Goal: Task Accomplishment & Management: Complete application form

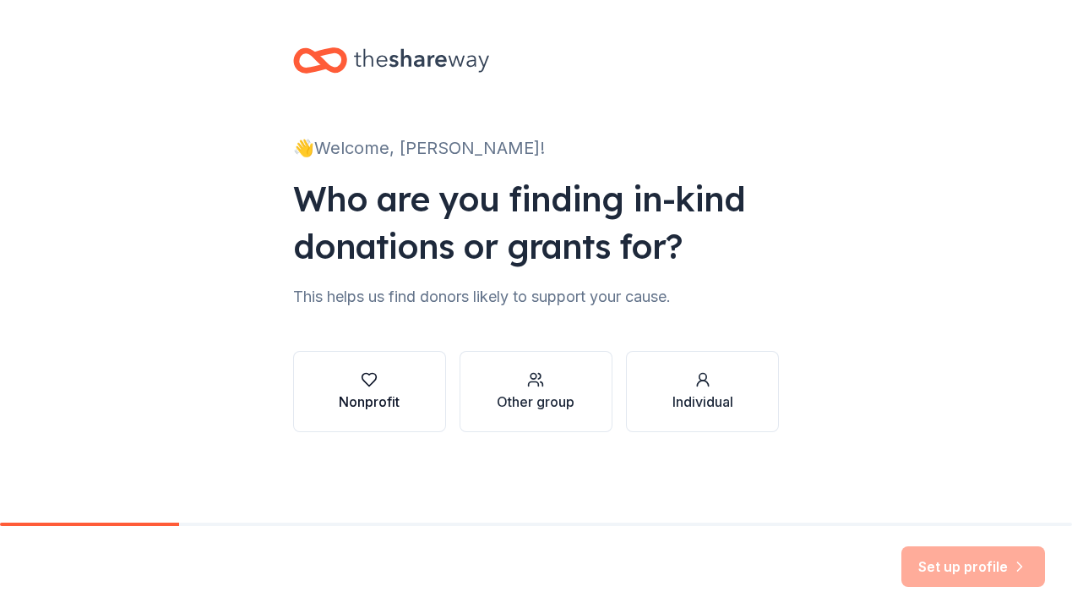
click at [386, 401] on div "Nonprofit" at bounding box center [369, 401] width 61 height 20
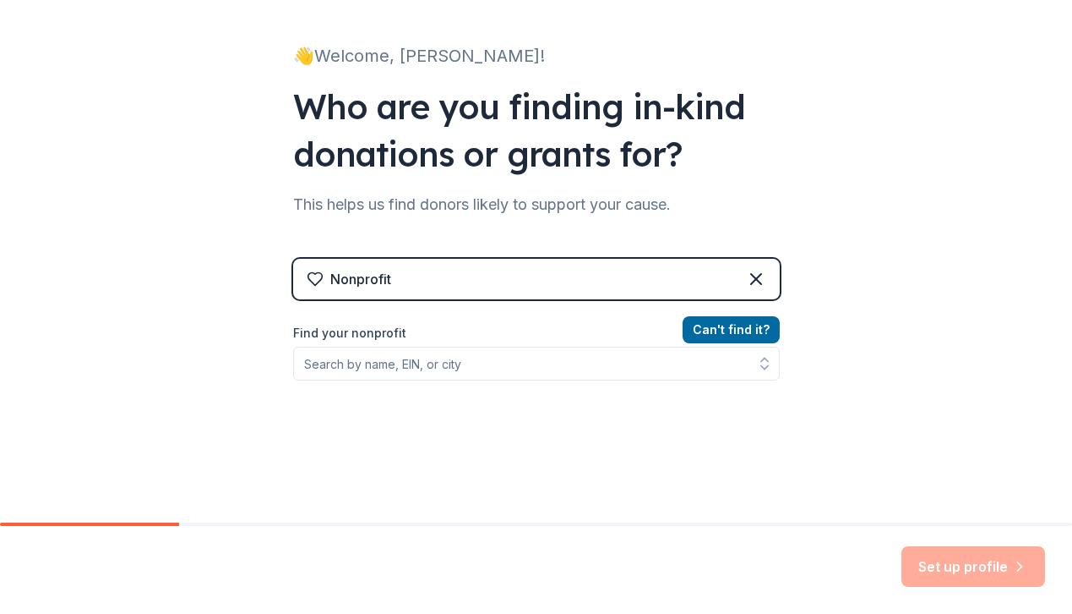
scroll to position [98, 0]
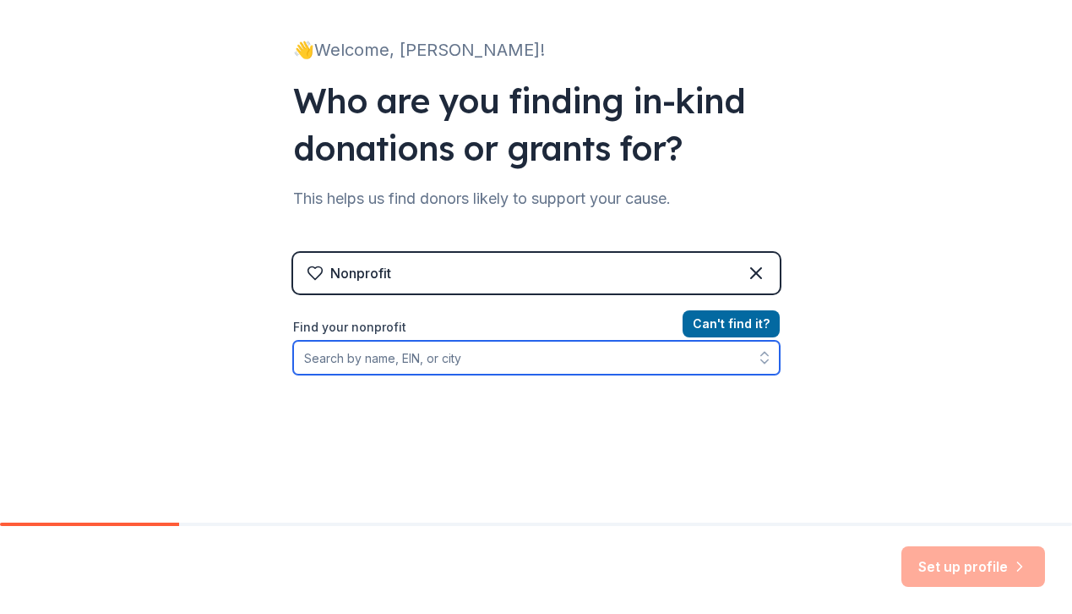
click at [500, 362] on input "Find your nonprofit" at bounding box center [536, 358] width 487 height 34
paste input "[US_EMPLOYER_IDENTIFICATION_NUMBER]"
type input "[US_EMPLOYER_IDENTIFICATION_NUMBER]"
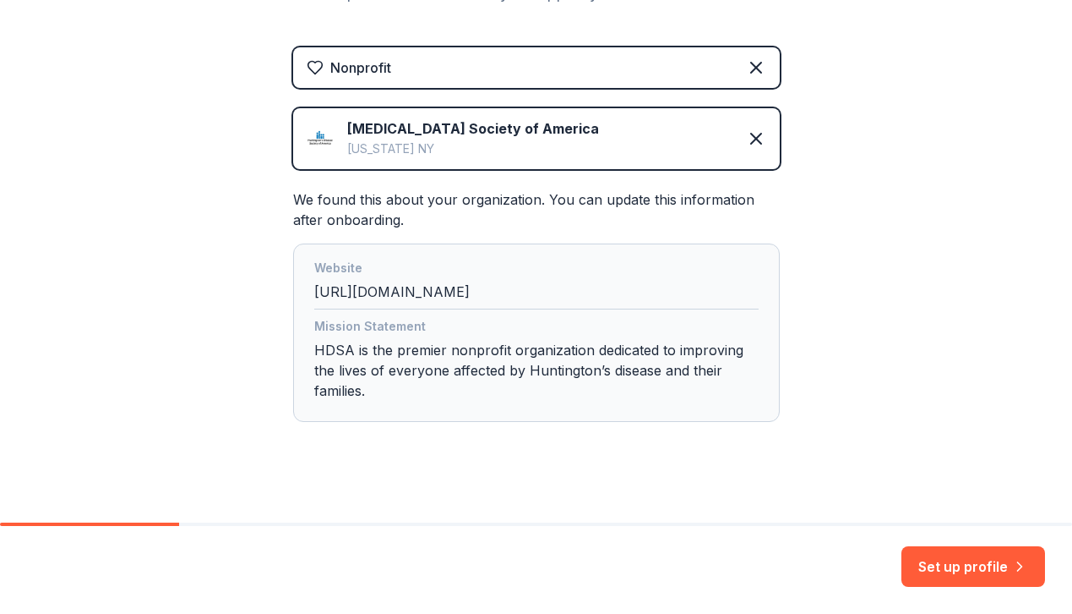
scroll to position [318, 0]
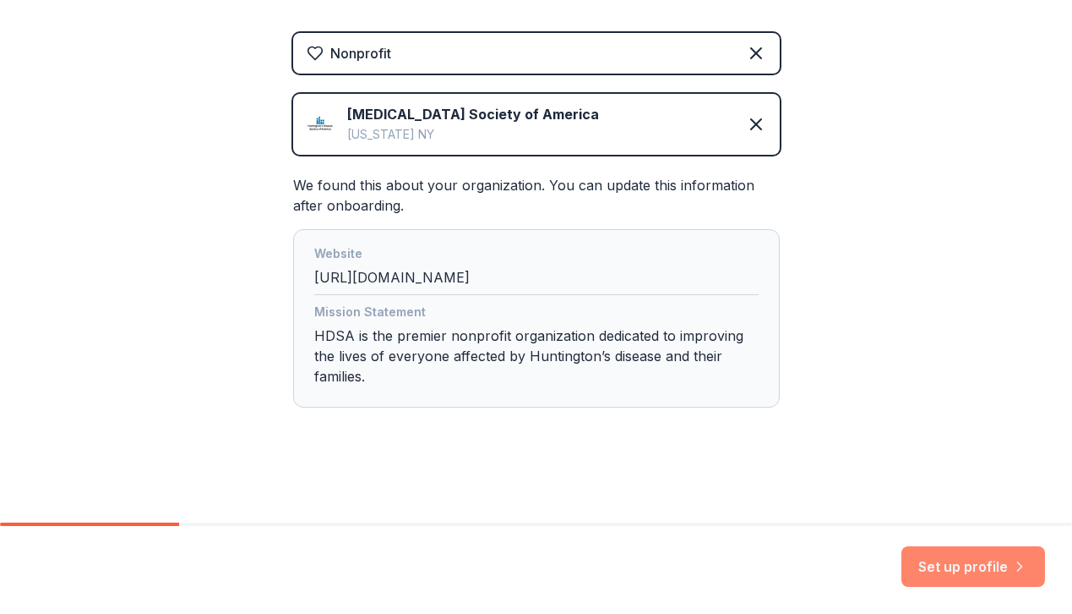
click at [970, 567] on button "Set up profile" at bounding box center [974, 566] width 144 height 41
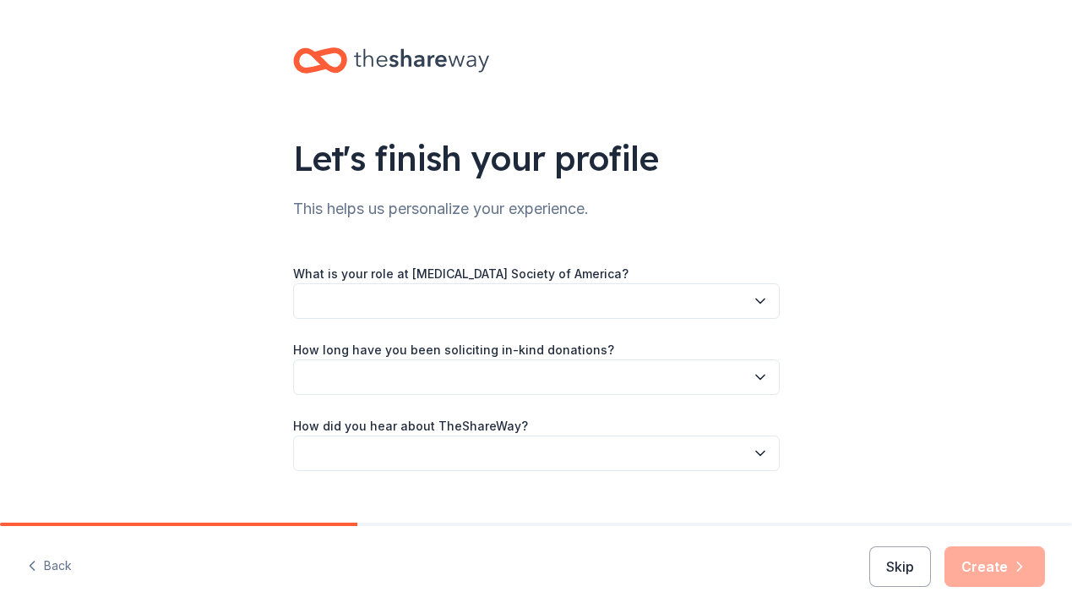
scroll to position [30, 0]
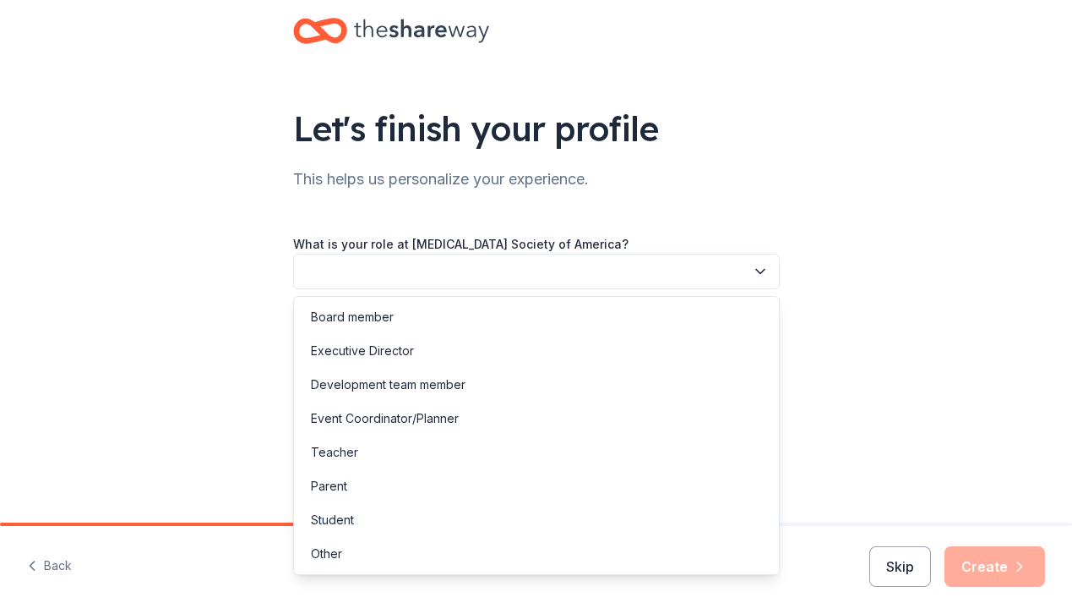
click at [636, 272] on button "button" at bounding box center [536, 271] width 487 height 35
click at [547, 318] on div "Board member" at bounding box center [536, 317] width 478 height 34
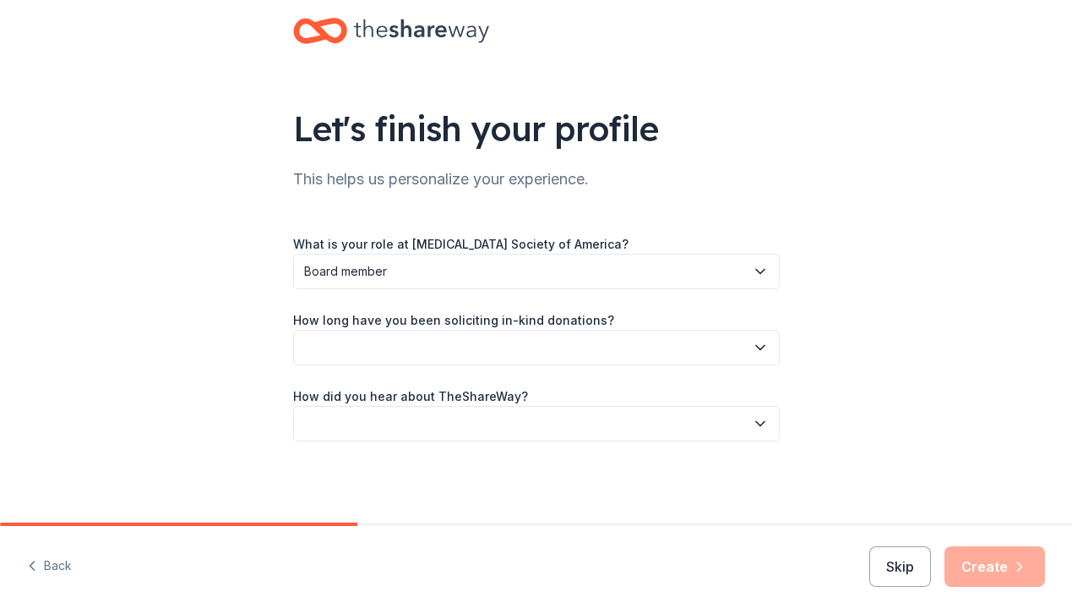
click at [493, 347] on button "button" at bounding box center [536, 347] width 487 height 35
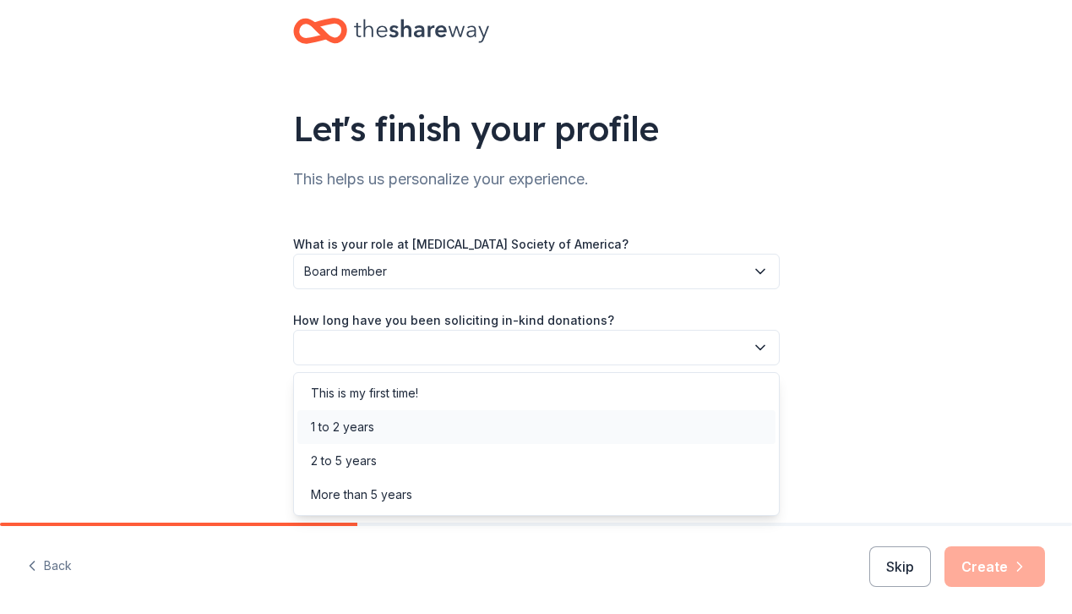
click at [450, 431] on div "1 to 2 years" at bounding box center [536, 427] width 478 height 34
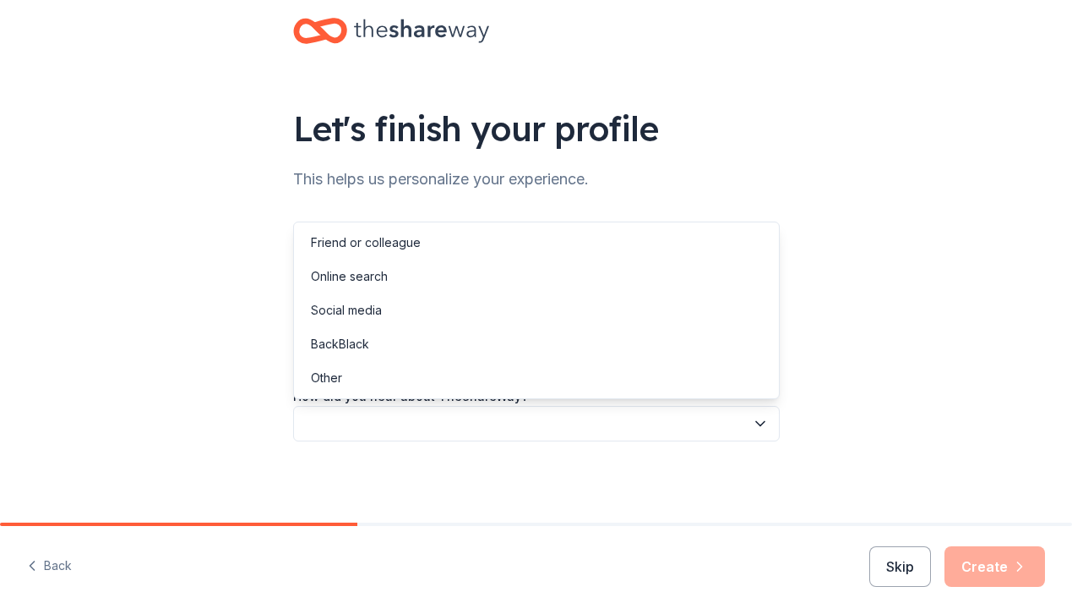
click at [446, 417] on button "button" at bounding box center [536, 423] width 487 height 35
click at [418, 276] on div "Online search" at bounding box center [536, 276] width 478 height 34
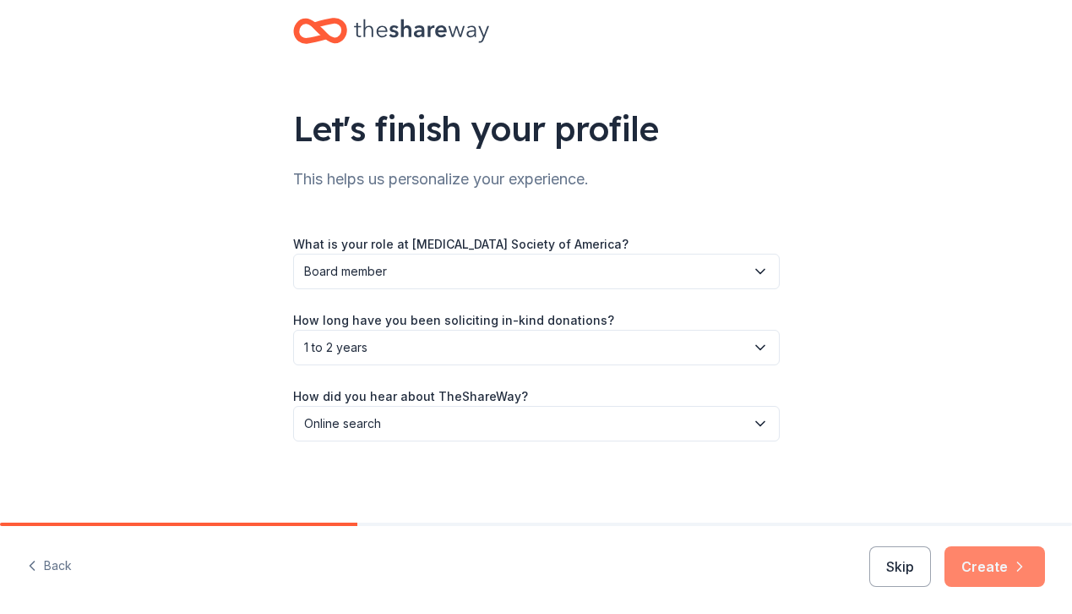
click at [995, 559] on button "Create" at bounding box center [995, 566] width 101 height 41
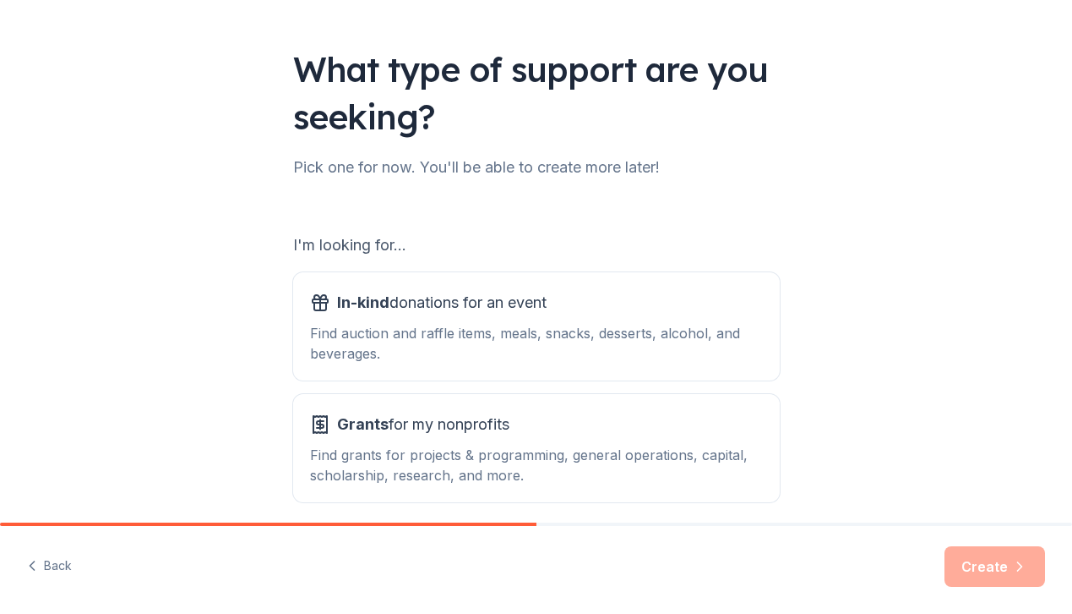
scroll to position [91, 0]
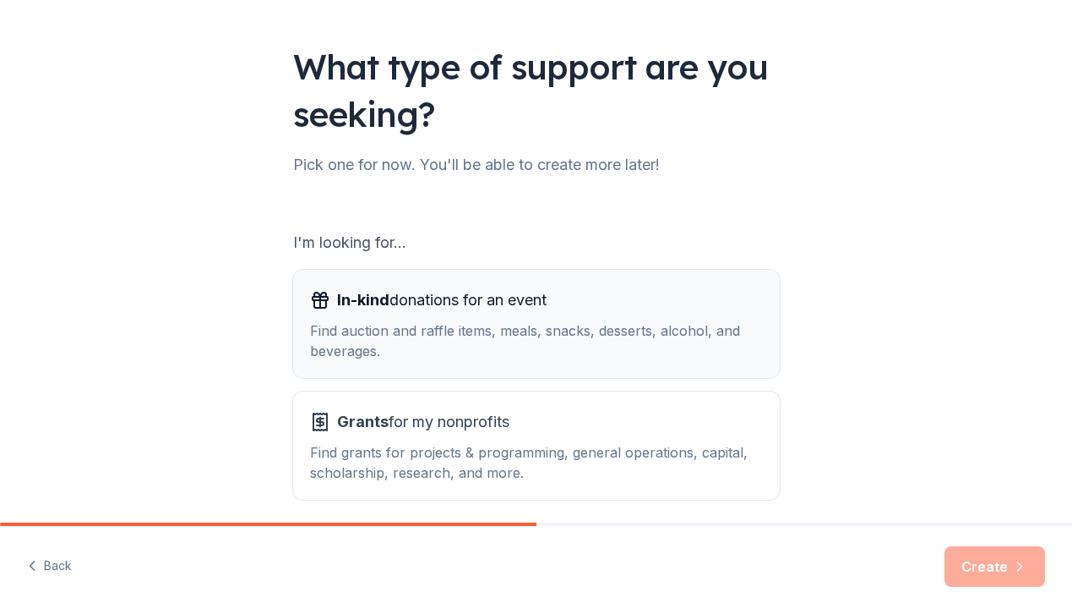
click at [578, 324] on div "Find auction and raffle items, meals, snacks, desserts, alcohol, and beverages." at bounding box center [536, 340] width 453 height 41
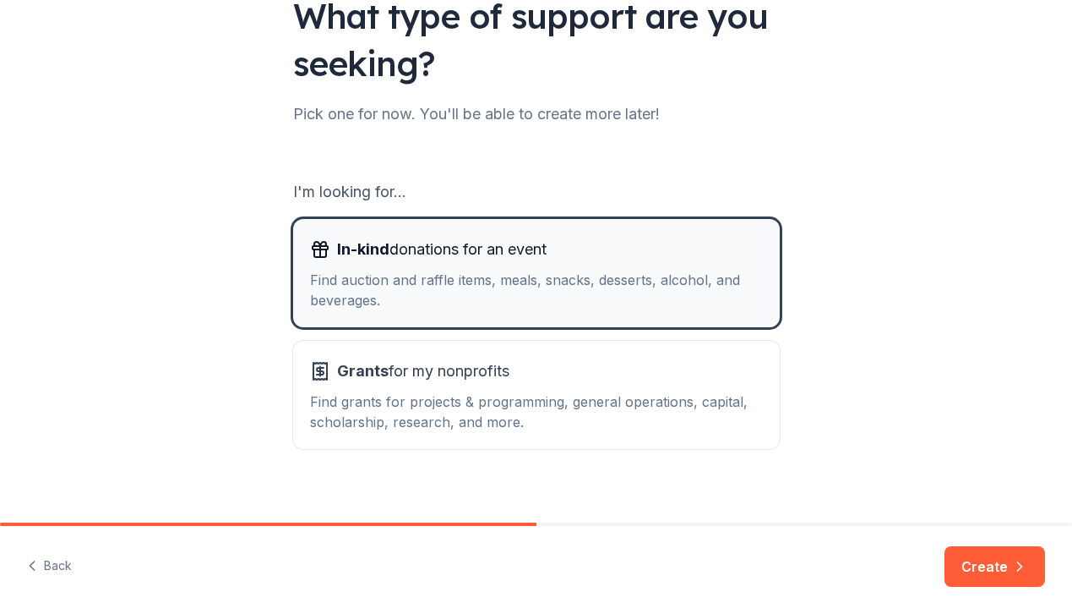
scroll to position [160, 0]
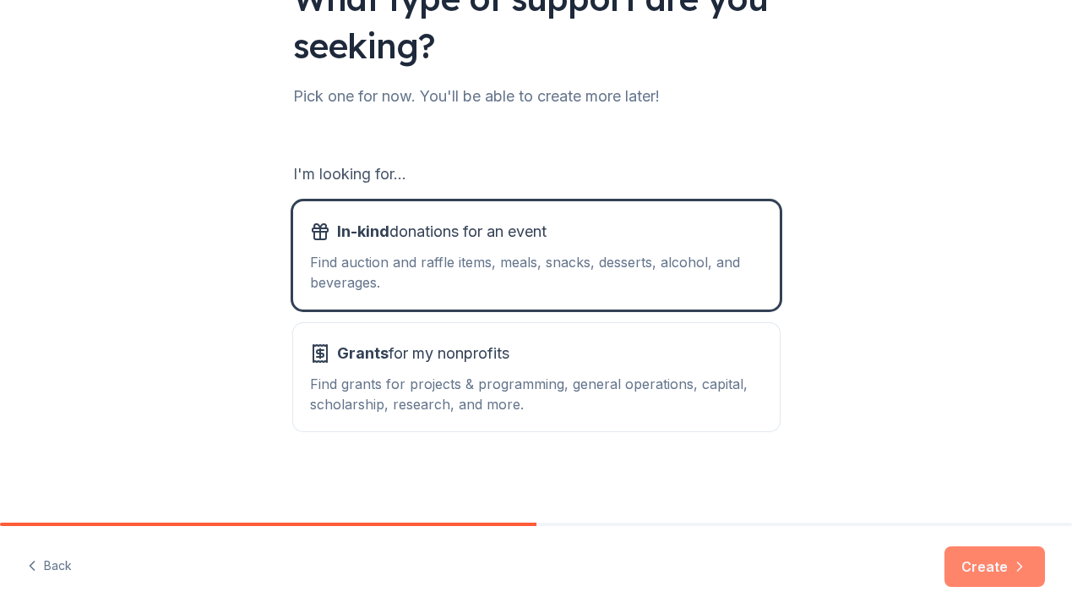
click at [968, 560] on button "Create" at bounding box center [995, 566] width 101 height 41
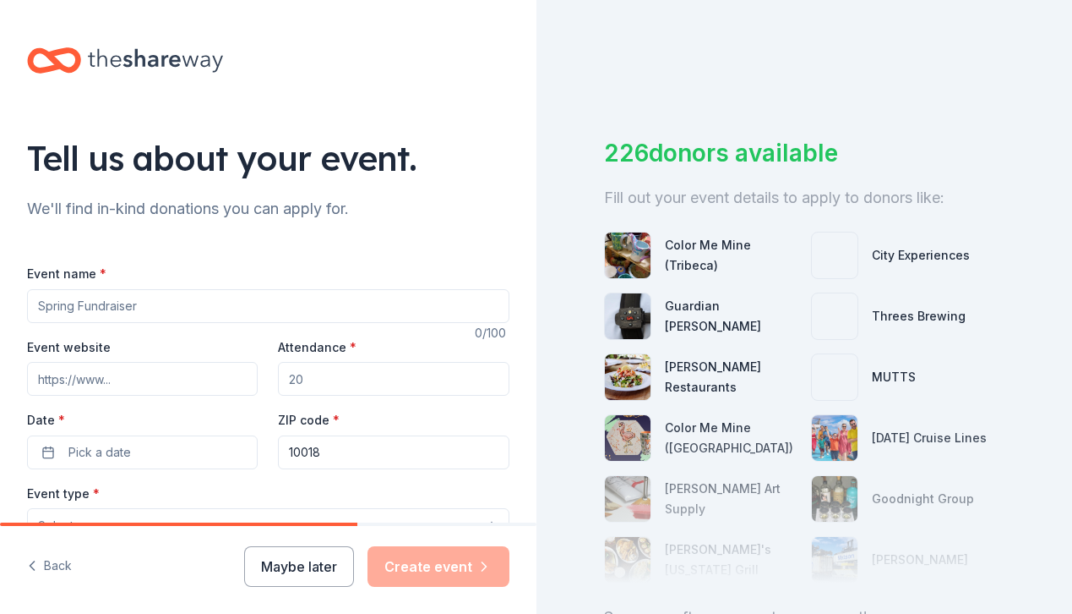
click at [196, 299] on input "Event name *" at bounding box center [268, 306] width 483 height 34
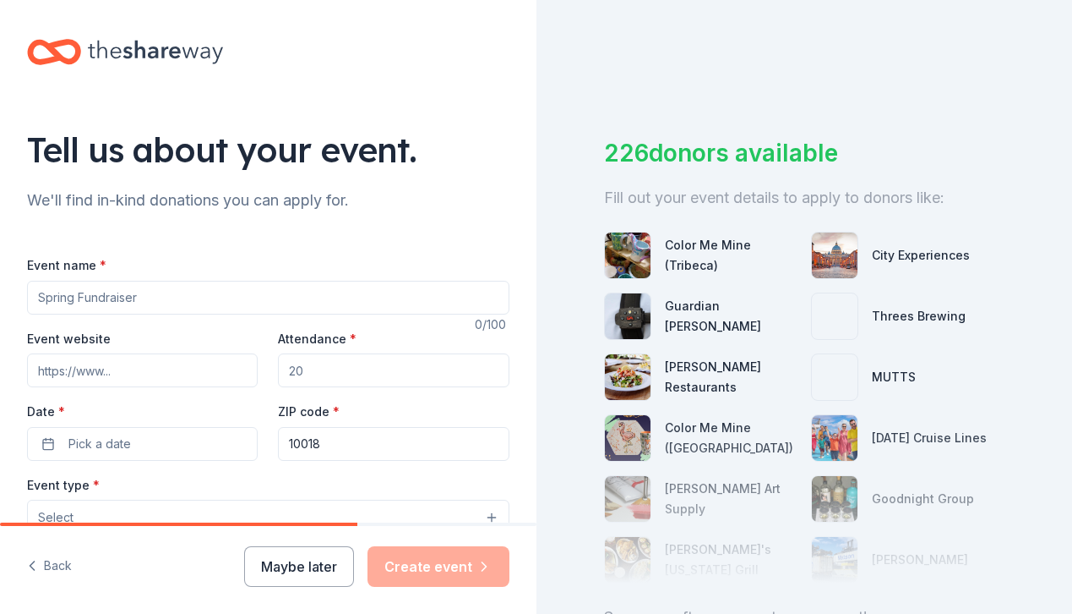
scroll to position [13, 0]
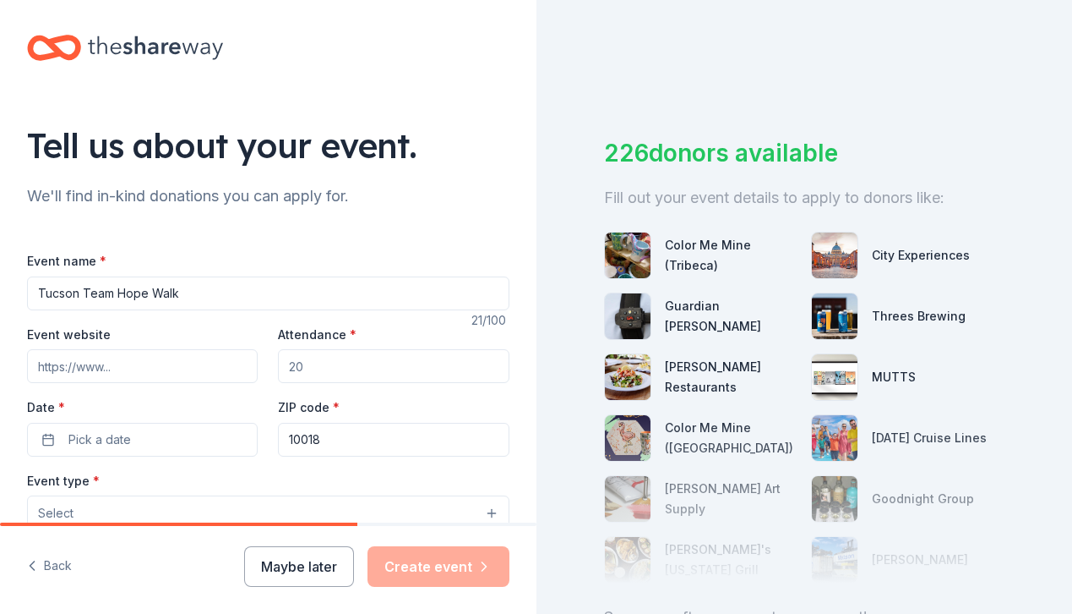
drag, startPoint x: 78, startPoint y: 293, endPoint x: 28, endPoint y: 292, distance: 49.9
click at [28, 292] on input "Tucson Team Hope Walk" at bounding box center [268, 293] width 483 height 34
click at [202, 292] on input "2025 Team Hope Walk" at bounding box center [268, 293] width 483 height 34
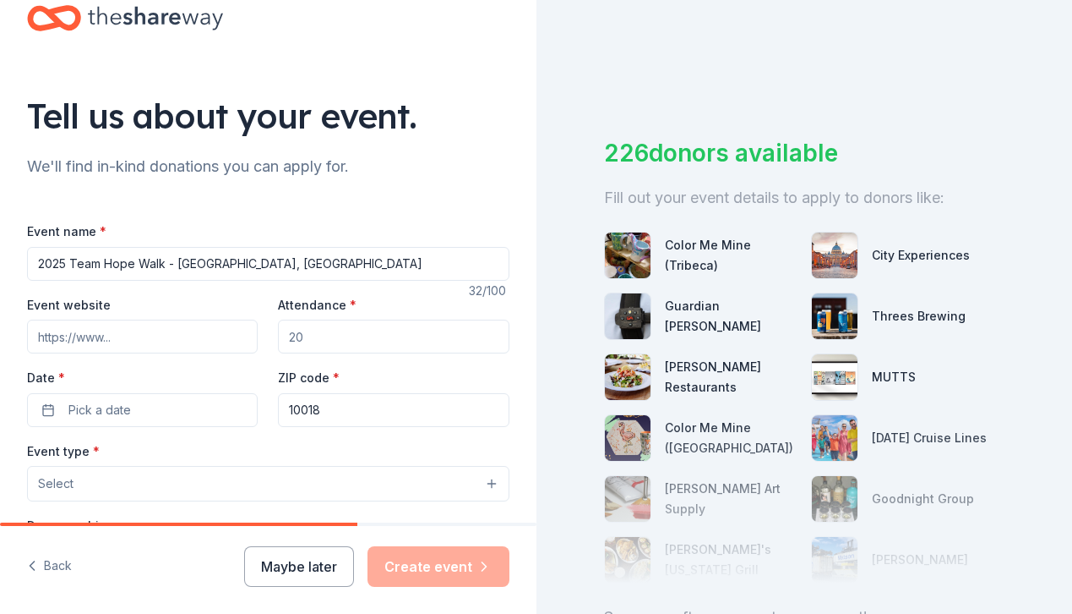
type input "2025 Team Hope Walk - [GEOGRAPHIC_DATA], [GEOGRAPHIC_DATA]"
click at [117, 334] on input "Event website" at bounding box center [142, 336] width 231 height 34
type input "a"
click at [359, 336] on input "Attendance *" at bounding box center [393, 336] width 231 height 34
type input "100"
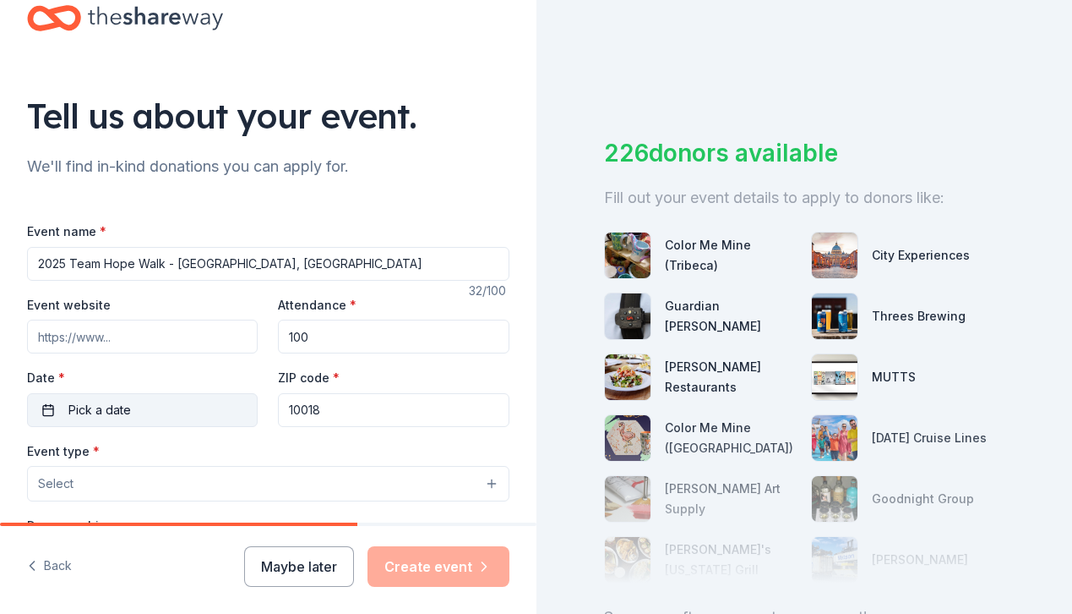
click at [183, 411] on button "Pick a date" at bounding box center [142, 410] width 231 height 34
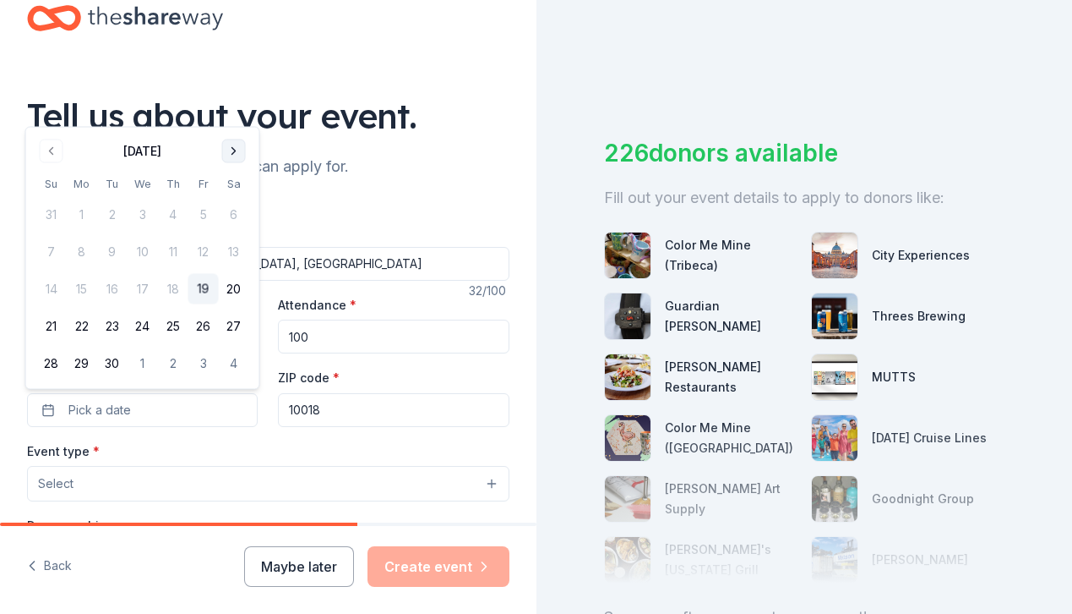
click at [235, 146] on button "Go to next month" at bounding box center [234, 151] width 24 height 24
click at [53, 354] on button "26" at bounding box center [51, 363] width 30 height 30
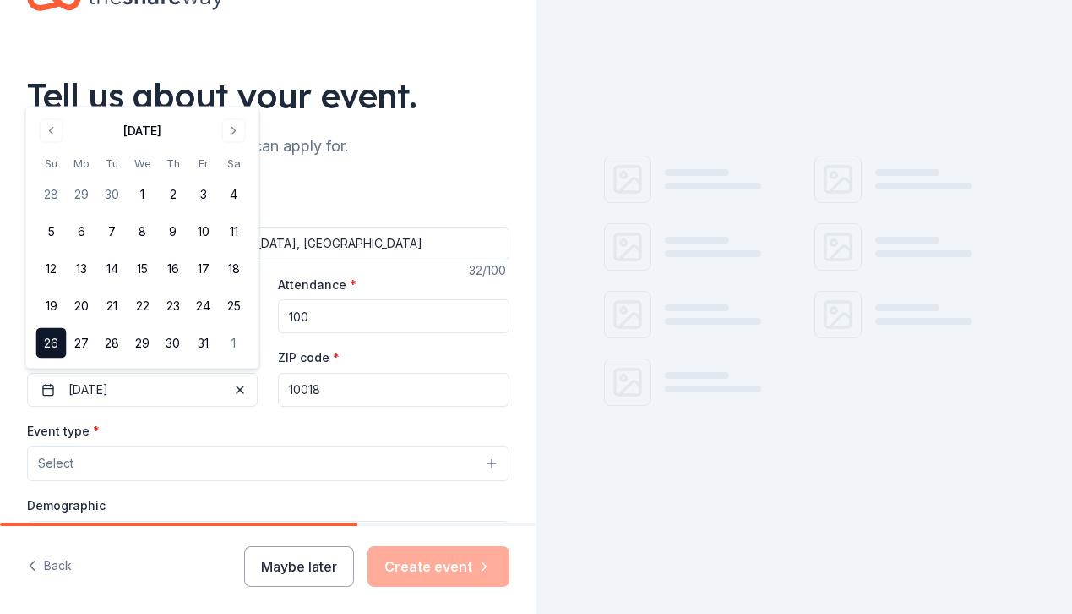
scroll to position [109, 0]
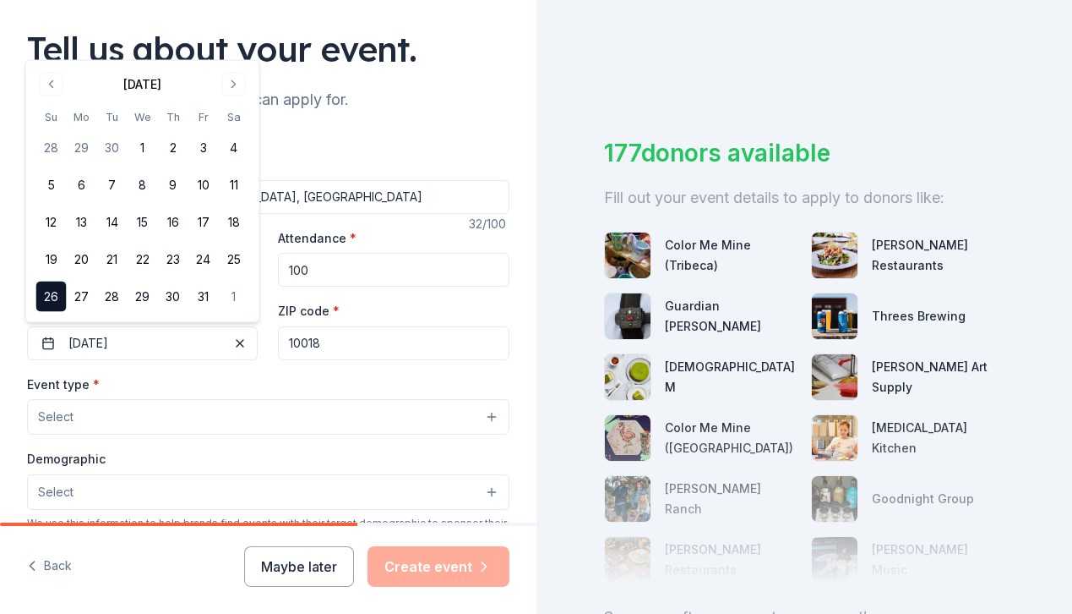
click at [328, 343] on input "10018" at bounding box center [393, 343] width 231 height 34
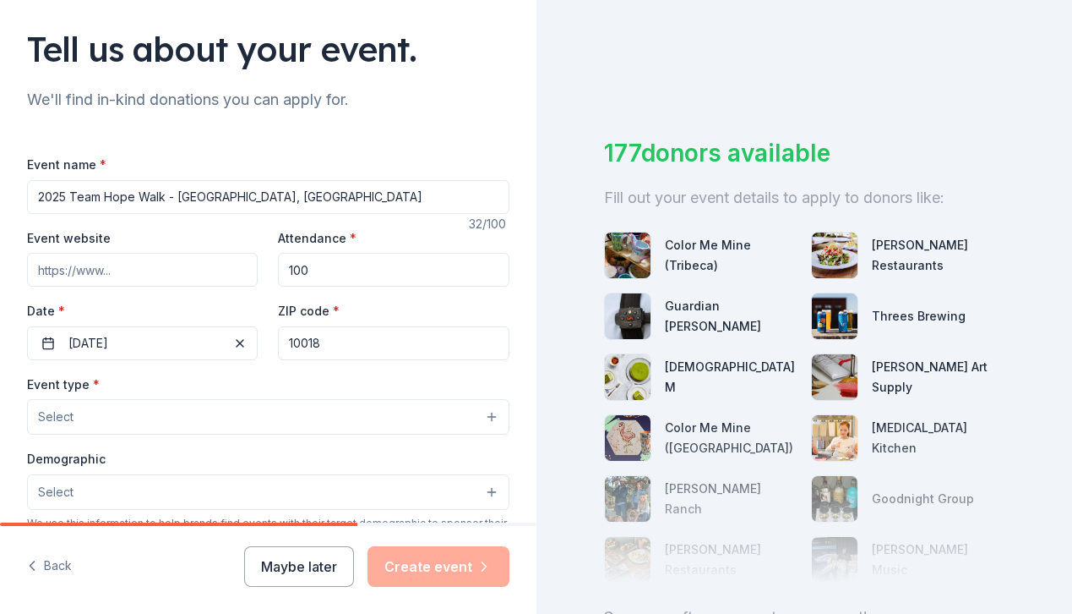
click at [328, 343] on input "10018" at bounding box center [393, 343] width 231 height 34
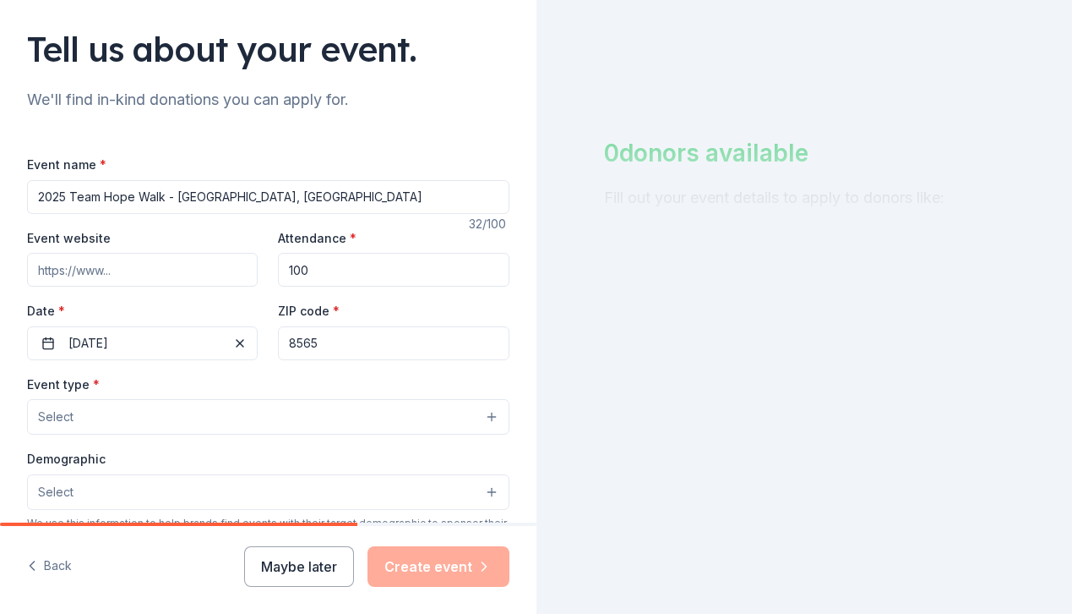
type input "85653"
click at [320, 348] on input "85653" at bounding box center [393, 343] width 231 height 34
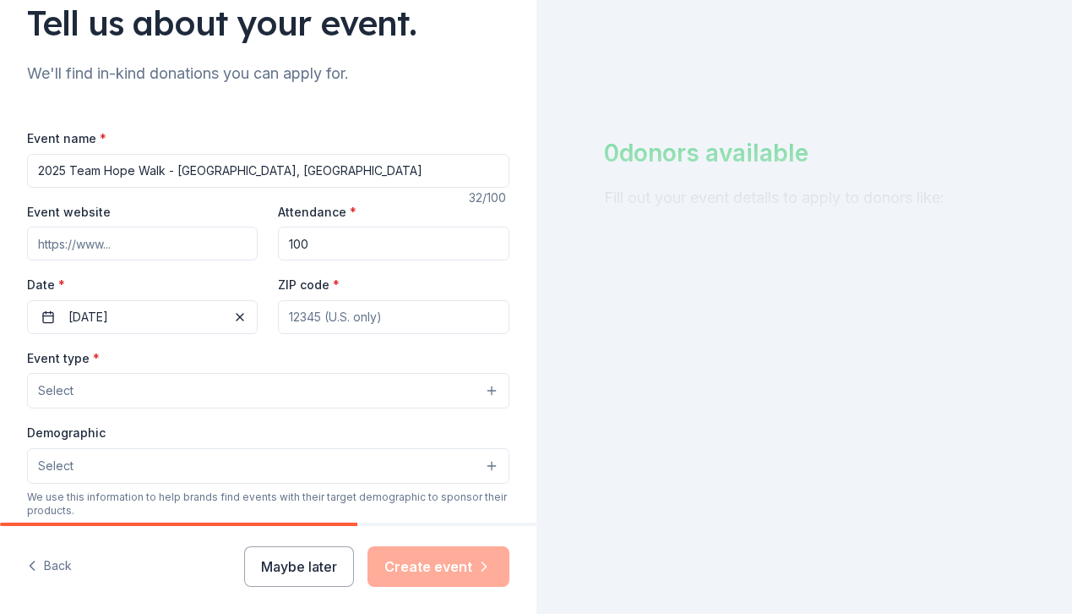
click at [214, 392] on button "Select" at bounding box center [268, 390] width 483 height 35
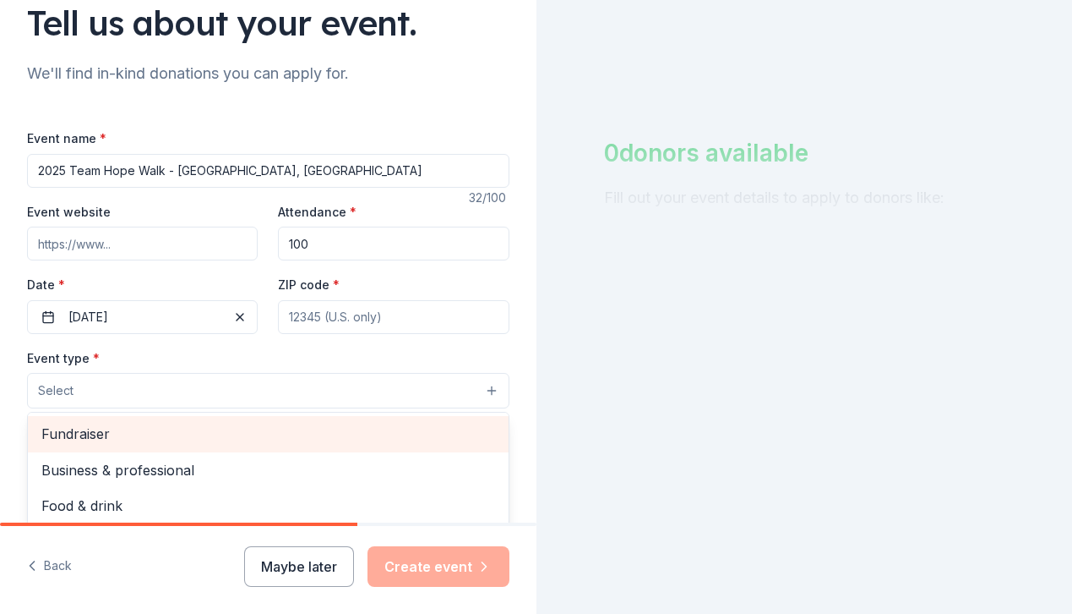
click at [169, 435] on span "Fundraiser" at bounding box center [268, 434] width 454 height 22
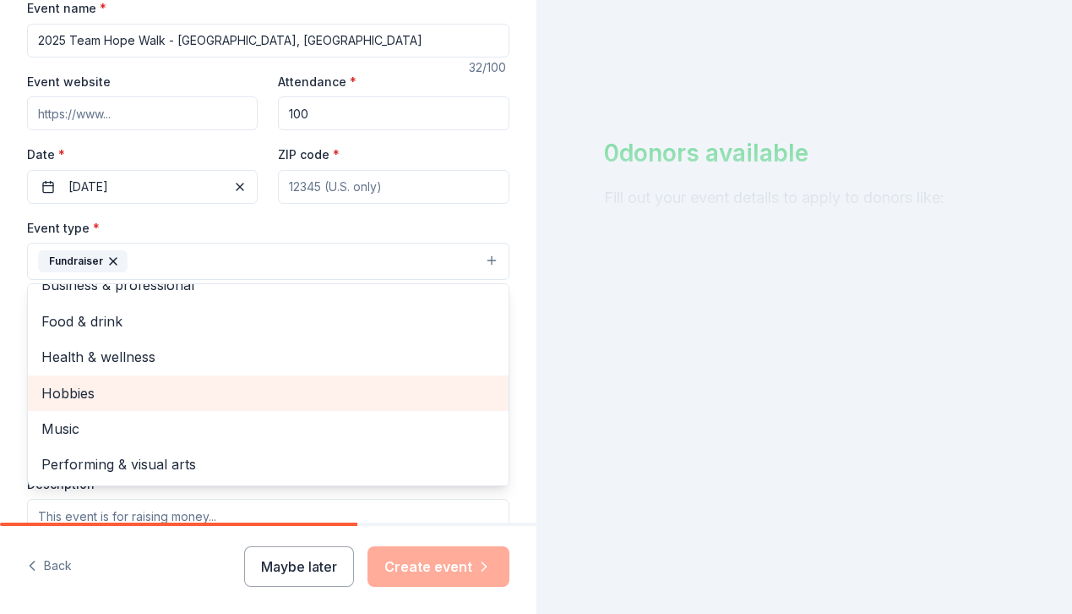
scroll to position [0, 0]
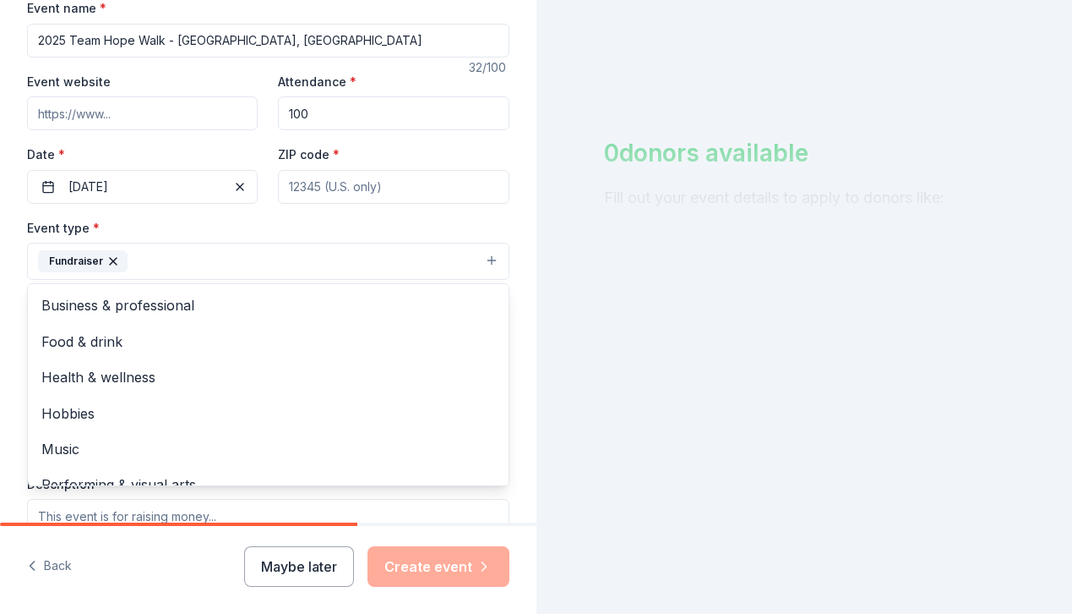
click at [10, 387] on div "Tell us about your event. We'll find in-kind donations you can apply for. Event…" at bounding box center [268, 298] width 537 height 1127
click at [198, 254] on button "Fundraiser" at bounding box center [268, 261] width 483 height 37
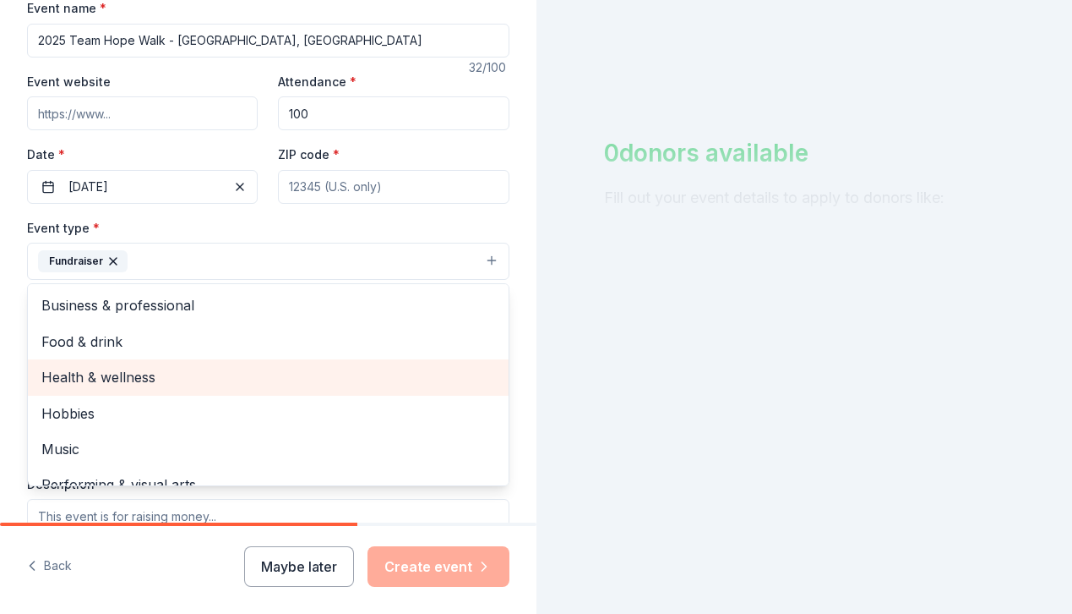
click at [148, 376] on span "Health & wellness" at bounding box center [268, 377] width 454 height 22
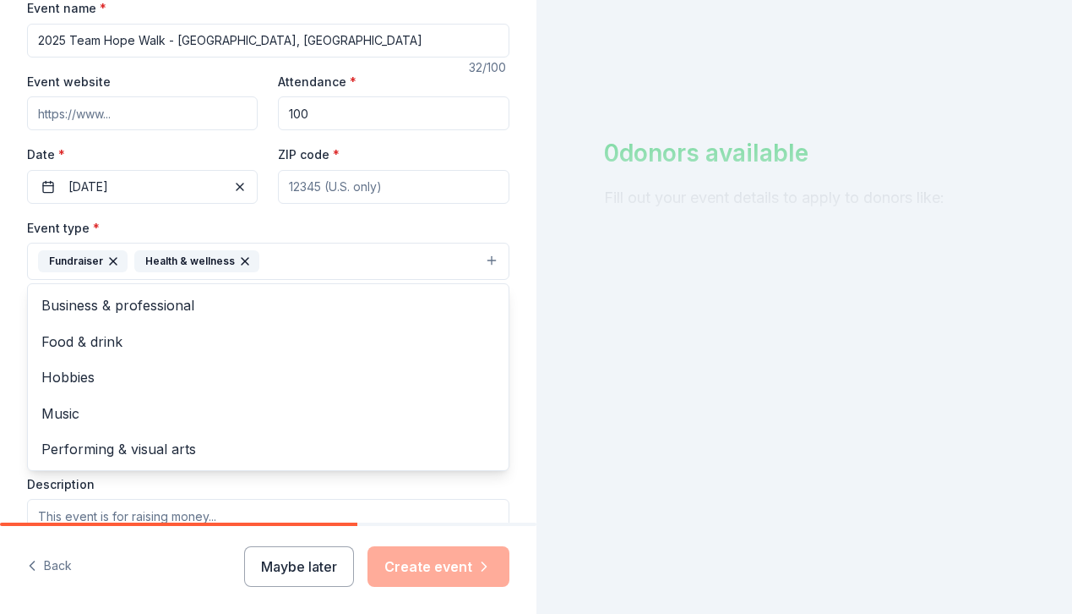
click at [18, 381] on div "Tell us about your event. We'll find in-kind donations you can apply for. Event…" at bounding box center [268, 298] width 537 height 1127
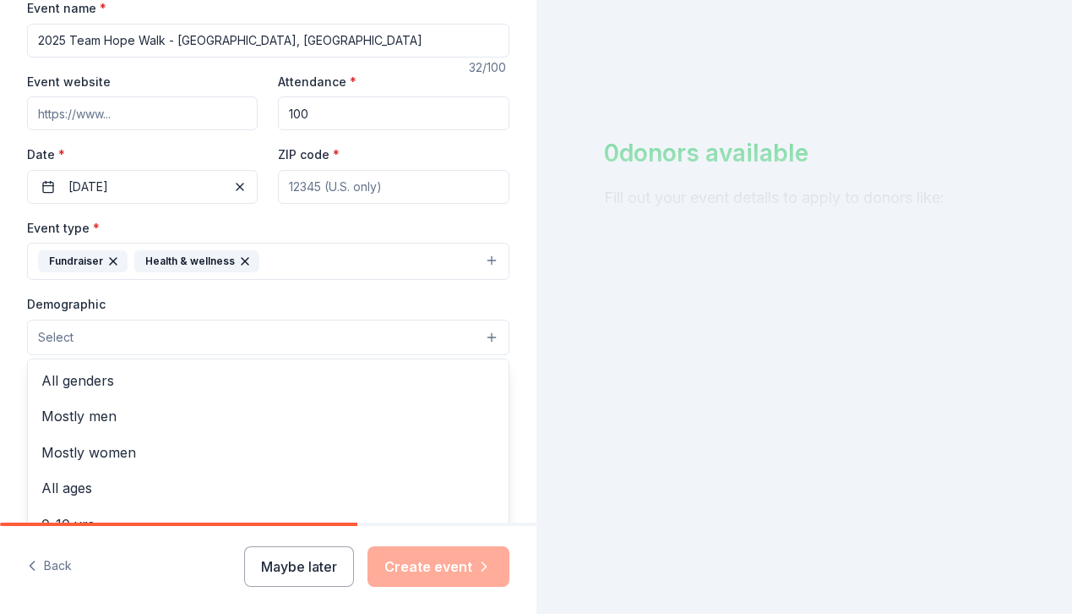
click at [134, 330] on button "Select" at bounding box center [268, 336] width 483 height 35
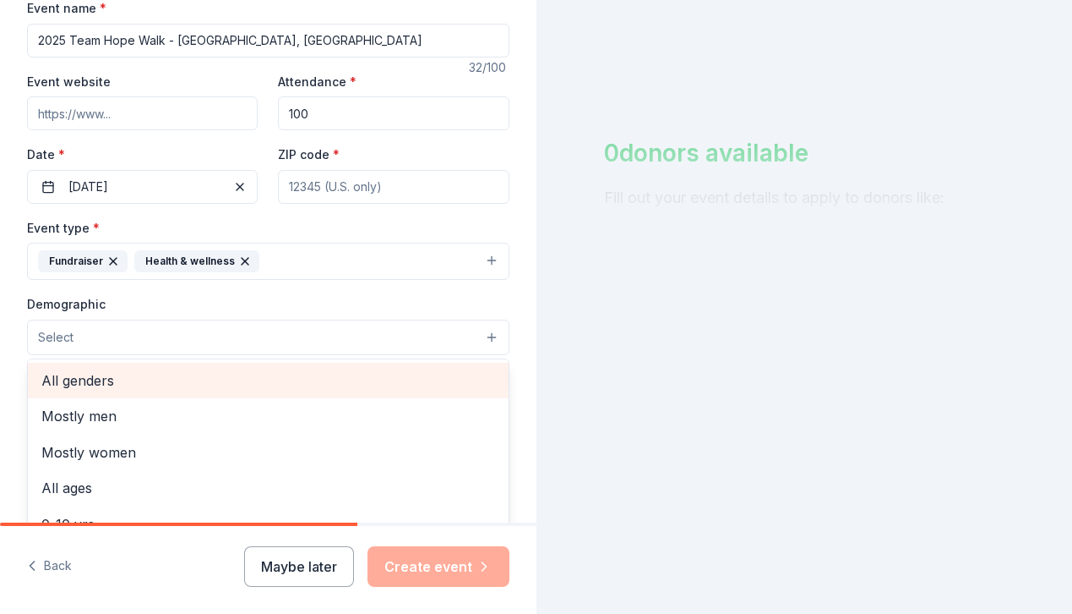
click at [109, 385] on span "All genders" at bounding box center [268, 380] width 454 height 22
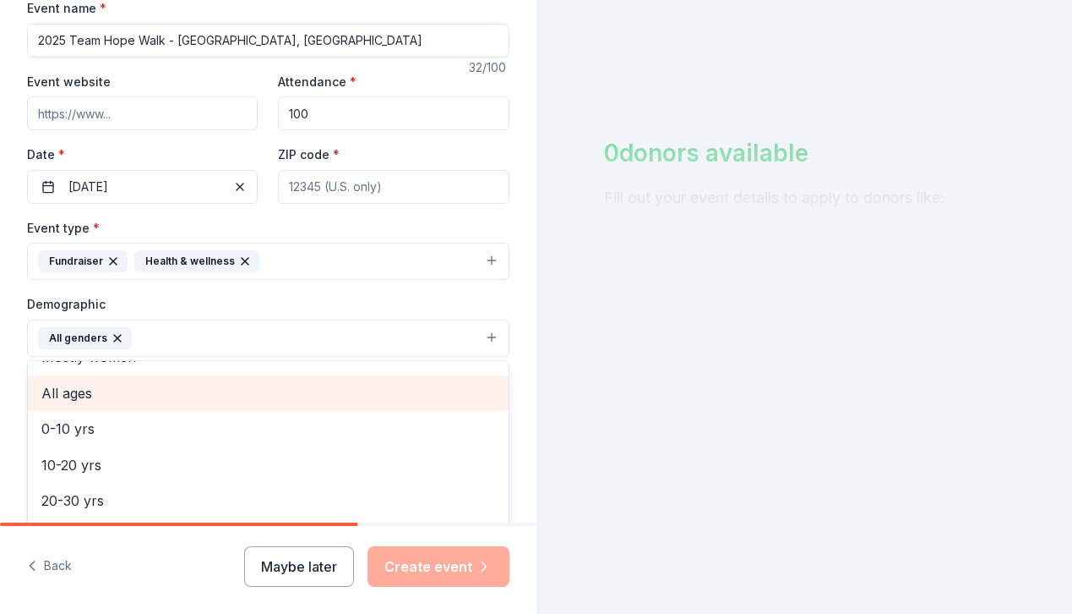
scroll to position [75, 0]
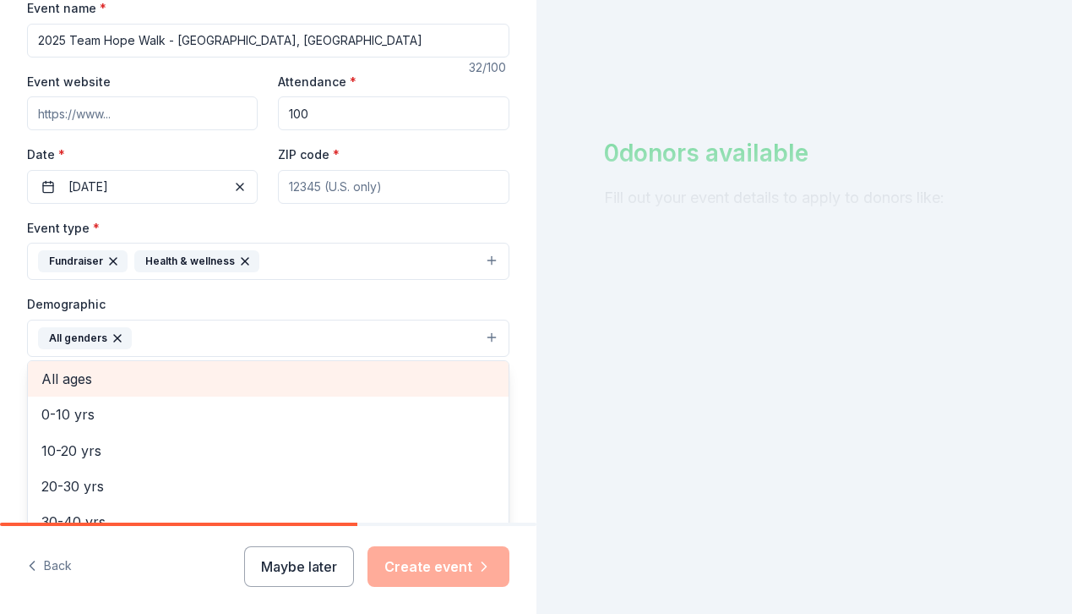
click at [121, 382] on span "All ages" at bounding box center [268, 379] width 454 height 22
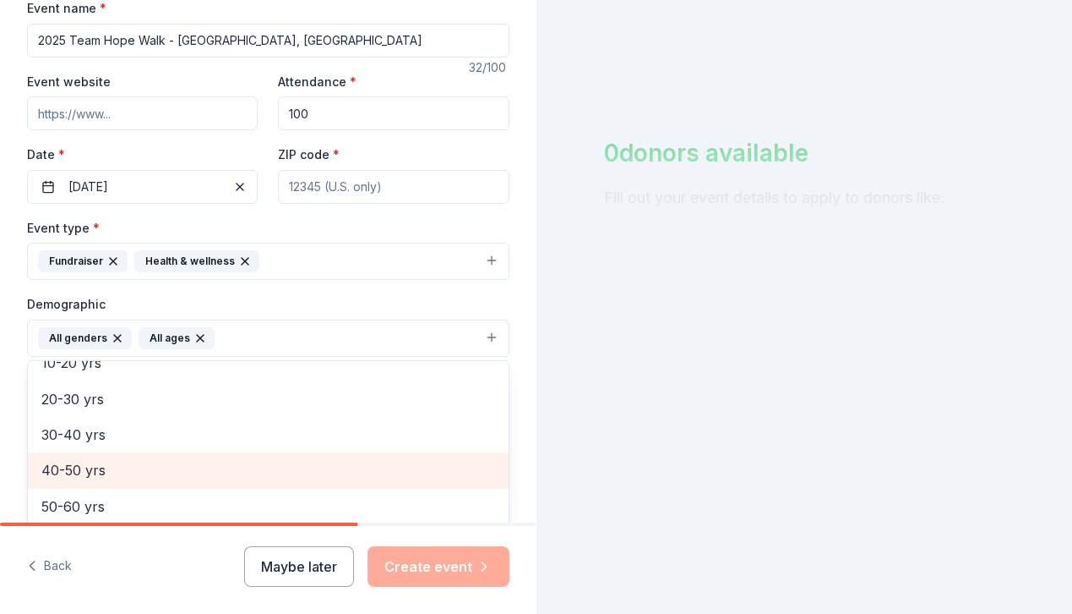
scroll to position [0, 0]
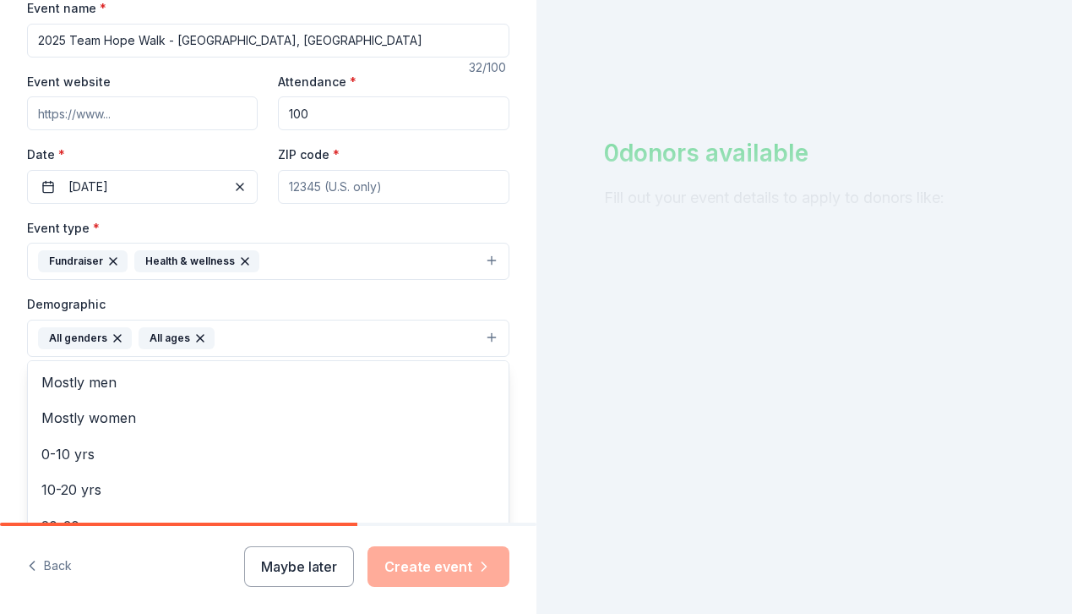
click at [11, 417] on div "Tell us about your event. We'll find in-kind donations you can apply for. Event…" at bounding box center [268, 299] width 537 height 1128
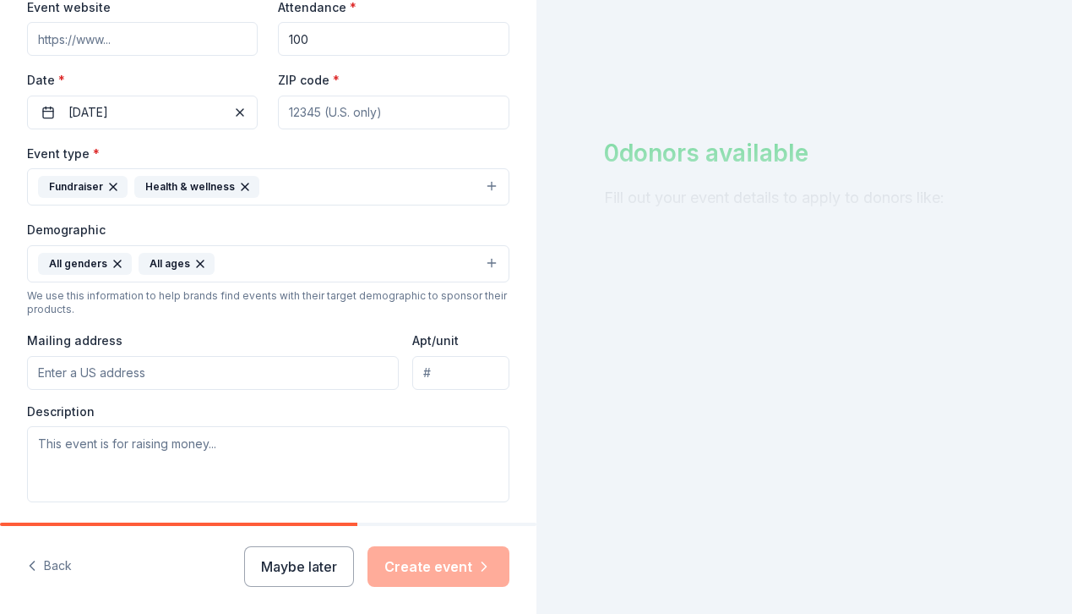
scroll to position [350, 0]
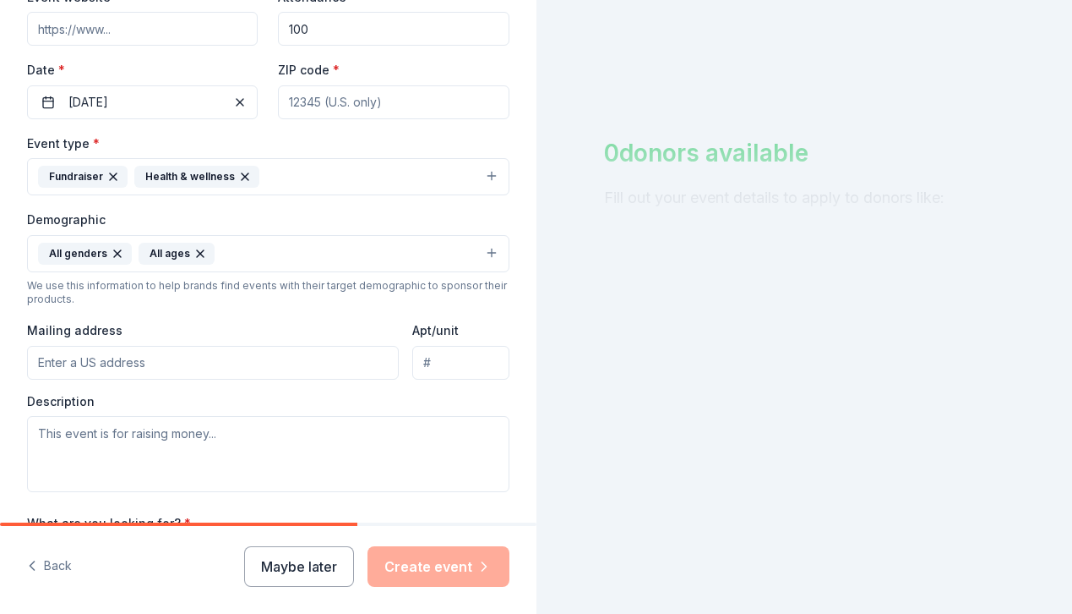
click at [115, 361] on input "Mailing address" at bounding box center [213, 363] width 372 height 34
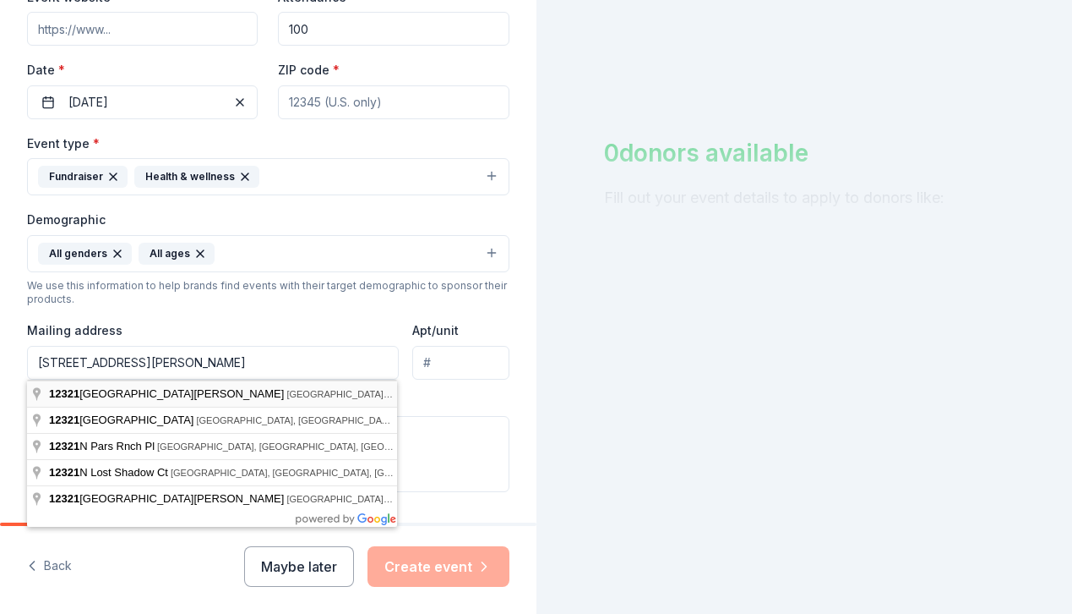
type input "12321 North Sanderlin Drive, Marana, AZ, 85653"
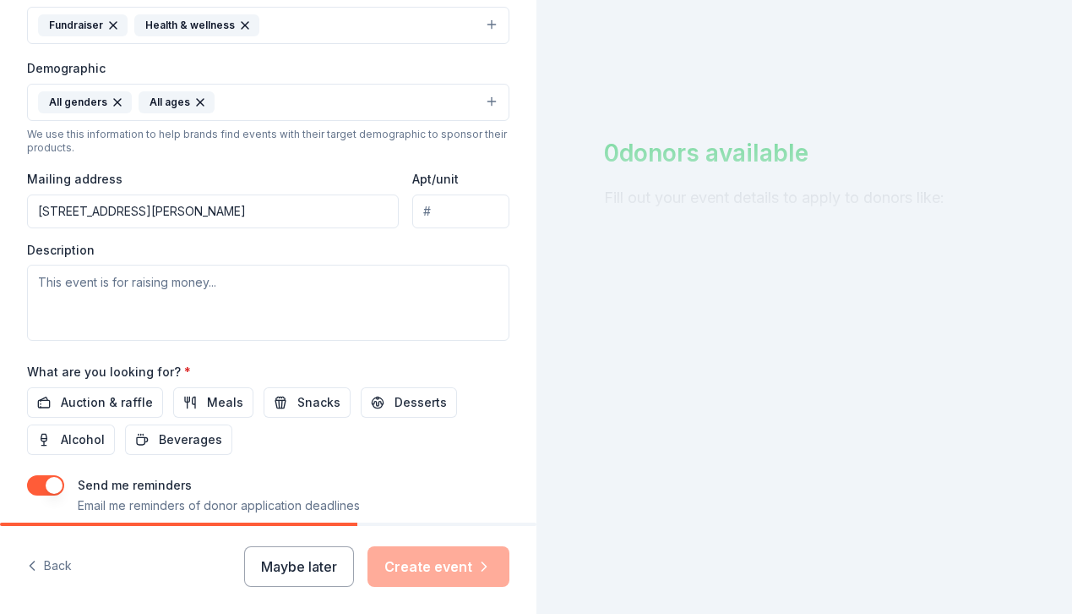
scroll to position [508, 0]
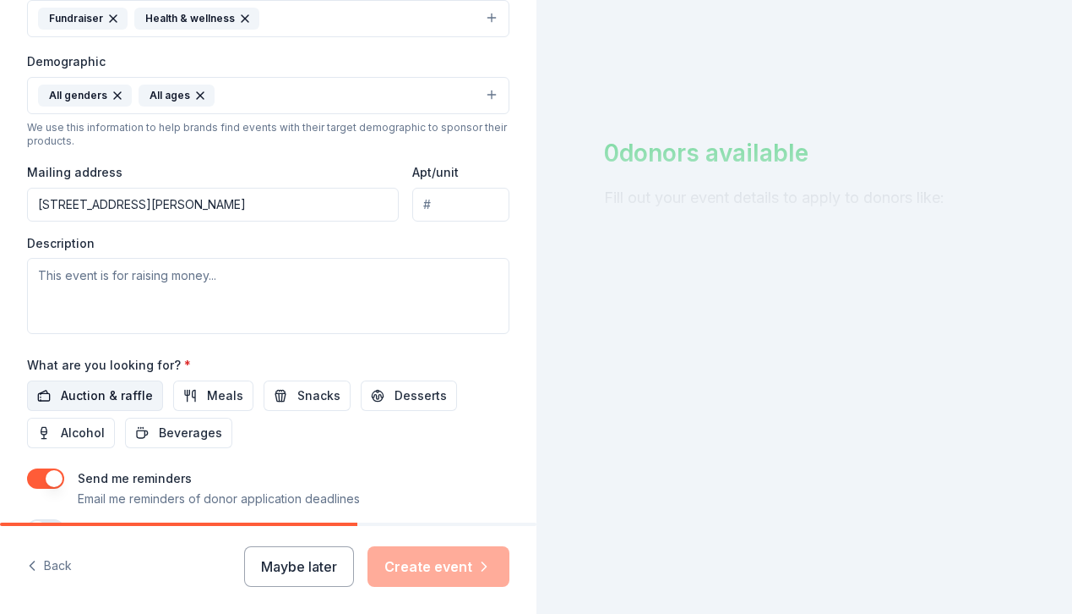
click at [97, 396] on span "Auction & raffle" at bounding box center [107, 395] width 92 height 20
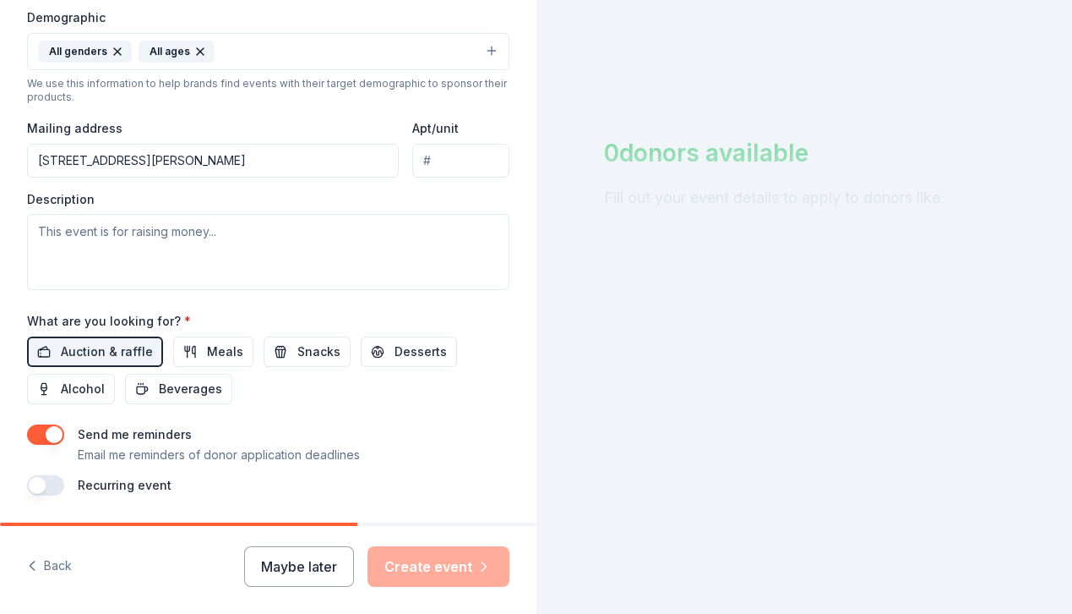
scroll to position [606, 0]
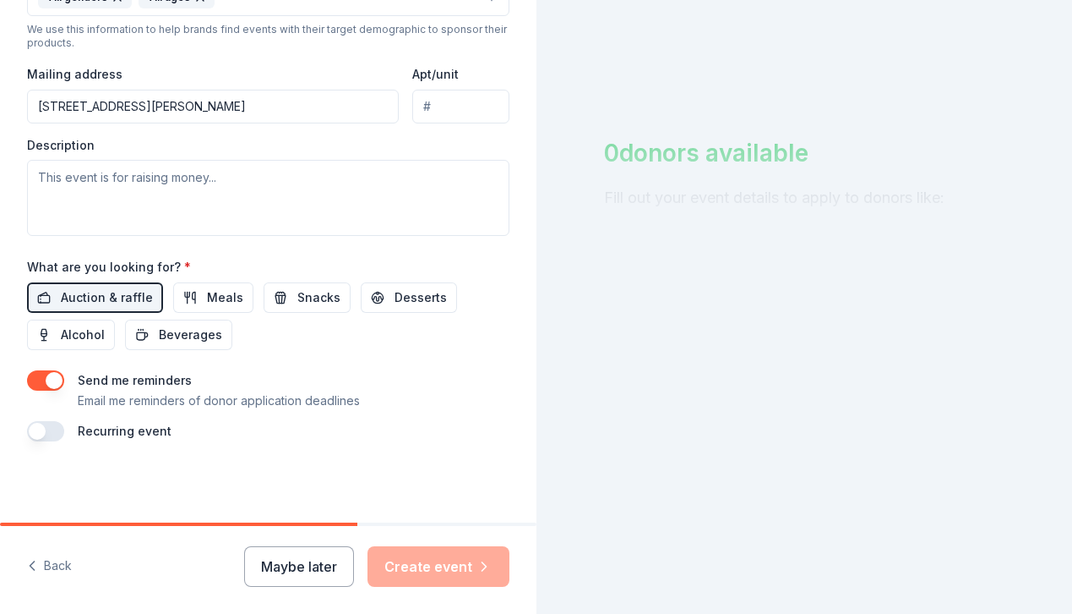
click at [43, 434] on button "button" at bounding box center [45, 431] width 37 height 20
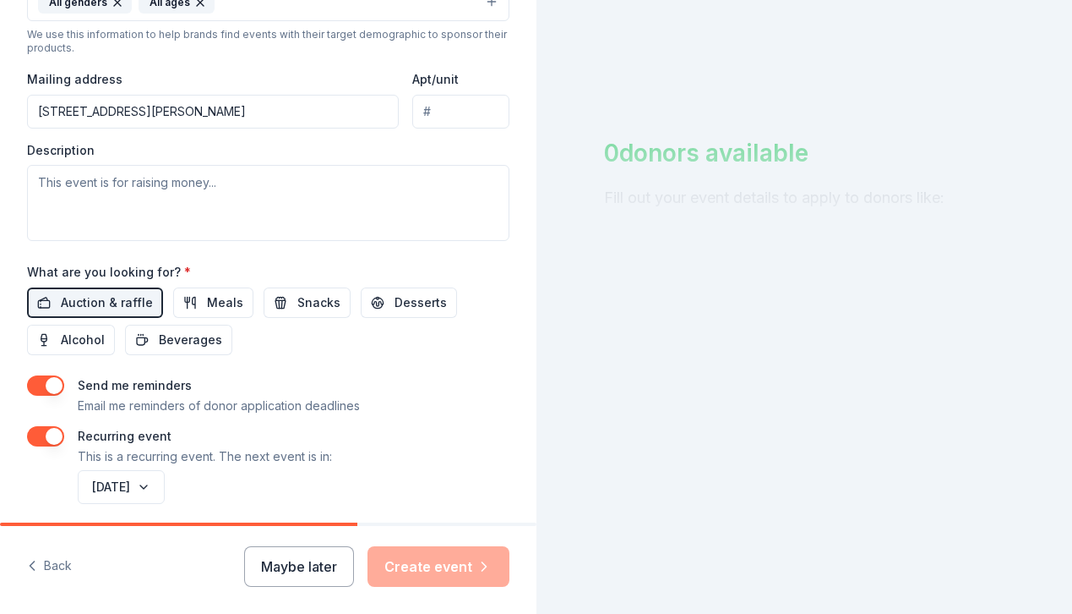
scroll to position [597, 0]
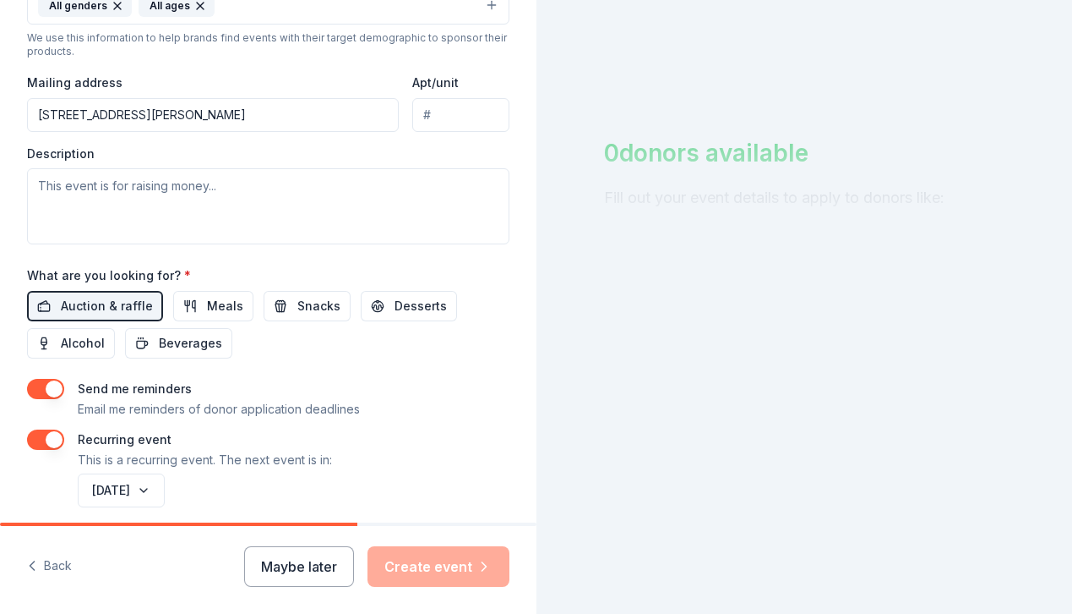
click at [58, 388] on button "button" at bounding box center [45, 389] width 37 height 20
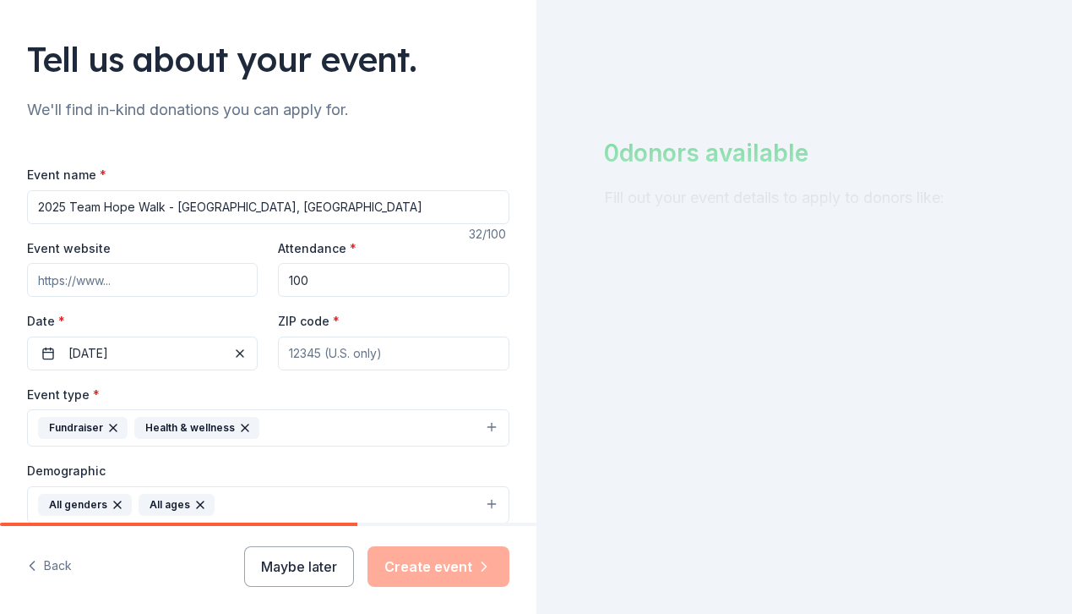
scroll to position [99, 0]
click at [151, 276] on input "Event website" at bounding box center [142, 280] width 231 height 34
paste input "https://arizona.hdsa.org/"
click at [110, 281] on input "https://arizona.hdsa.org/" at bounding box center [142, 280] width 231 height 34
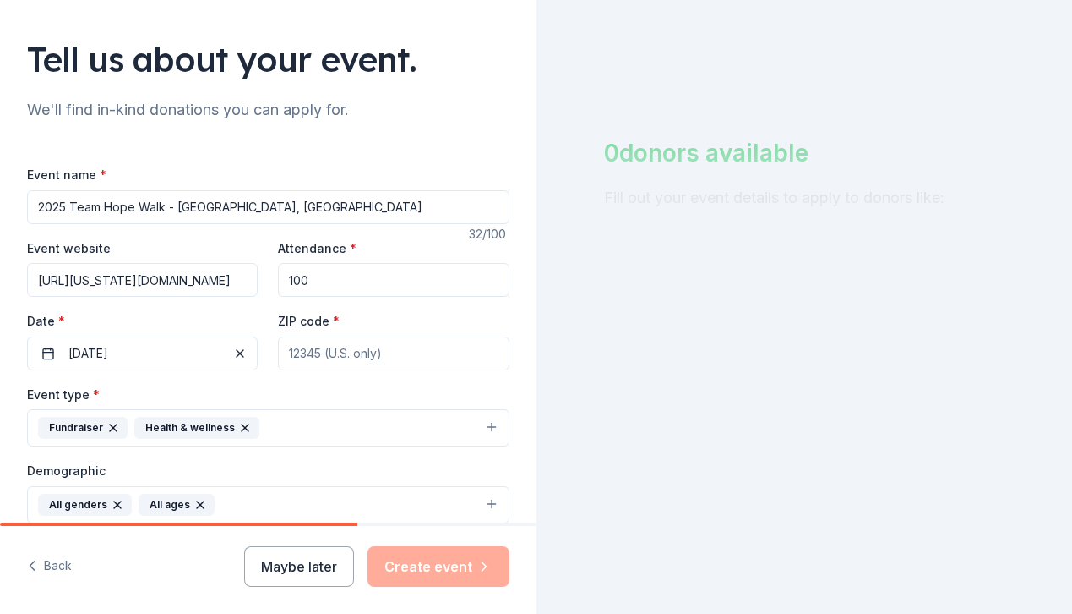
click at [110, 281] on input "https://arizona.hdsa.org/" at bounding box center [142, 280] width 231 height 34
paste input "events/2025-team-hope-walk-tucson-az"
type input "https://arizona.hdsa.org/events/2025-team-hope-walk-tucson-az"
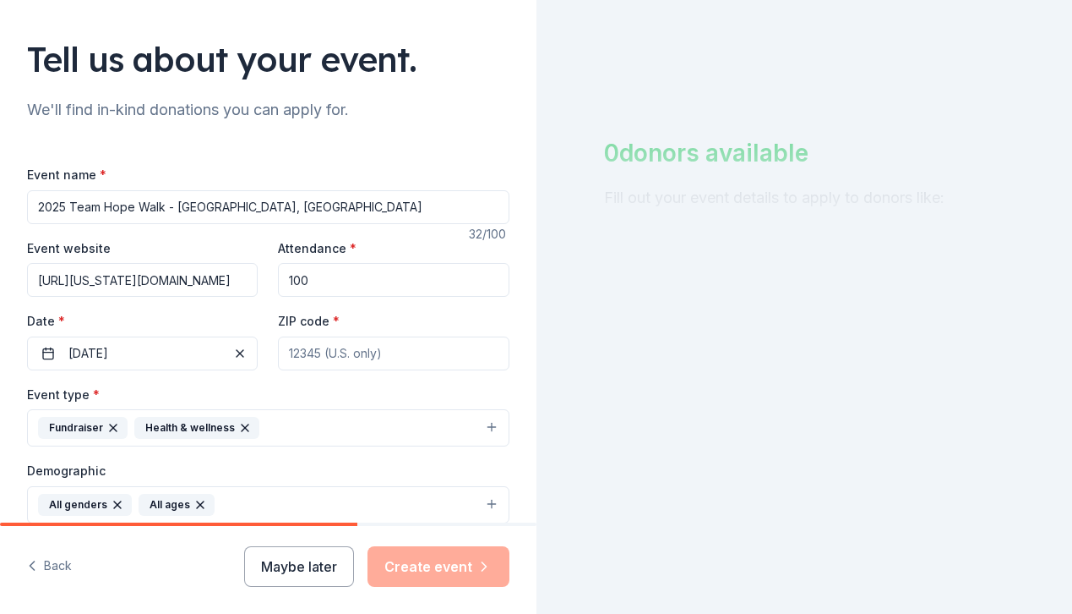
click at [322, 350] on input "ZIP code *" at bounding box center [393, 353] width 231 height 34
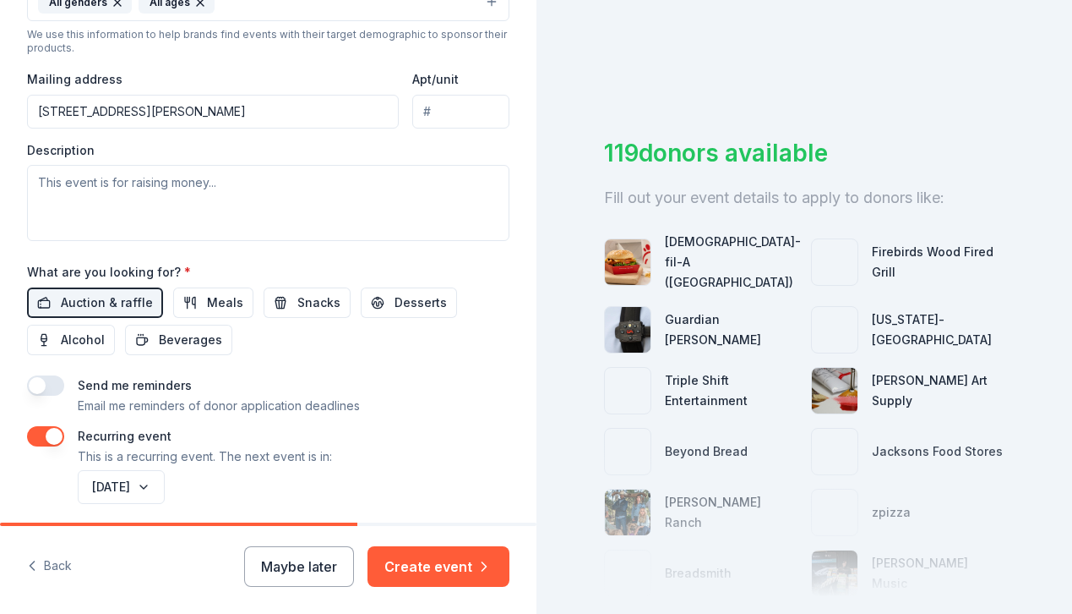
scroll to position [593, 0]
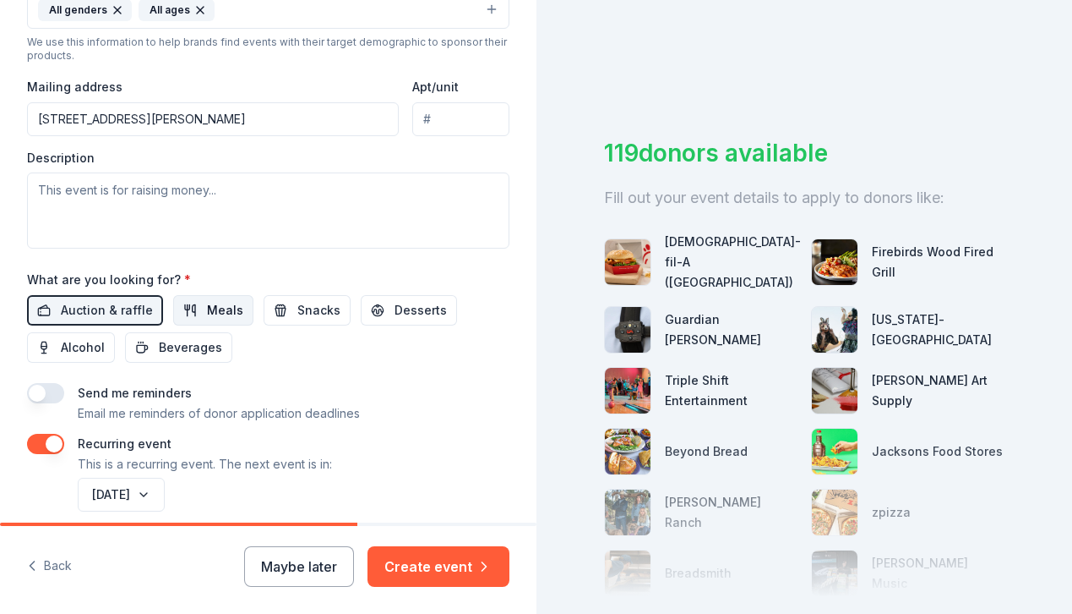
type input "85716"
click at [227, 313] on span "Meals" at bounding box center [225, 310] width 36 height 20
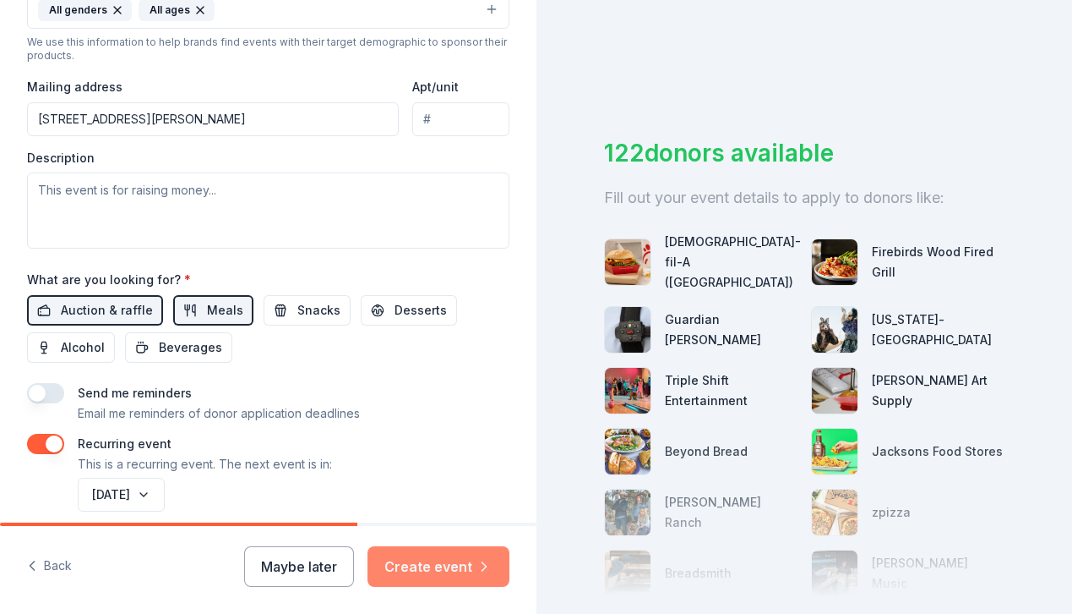
click at [428, 566] on button "Create event" at bounding box center [439, 566] width 142 height 41
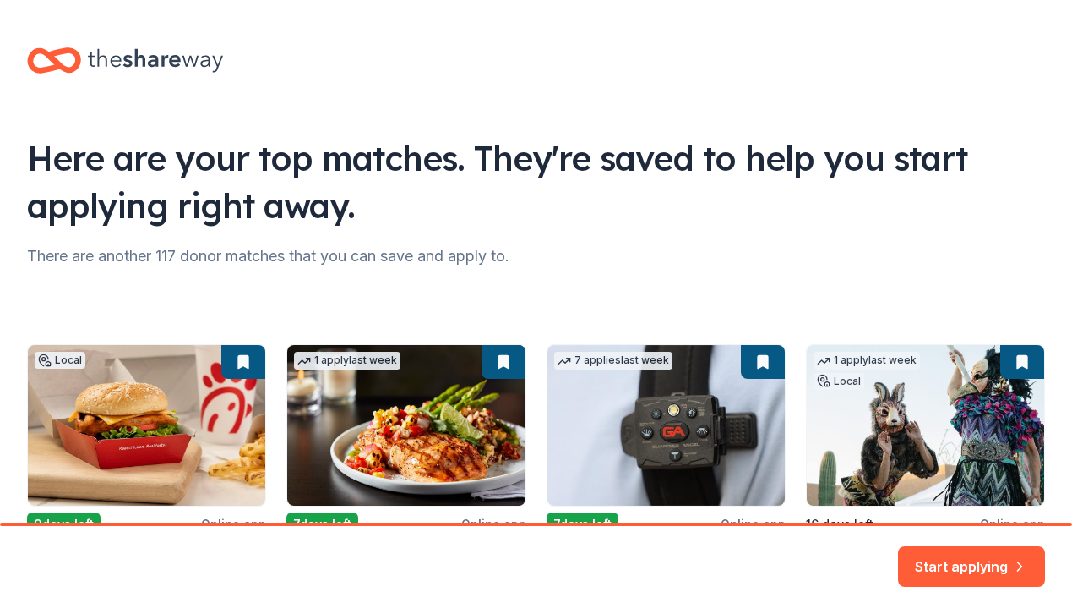
scroll to position [484, 0]
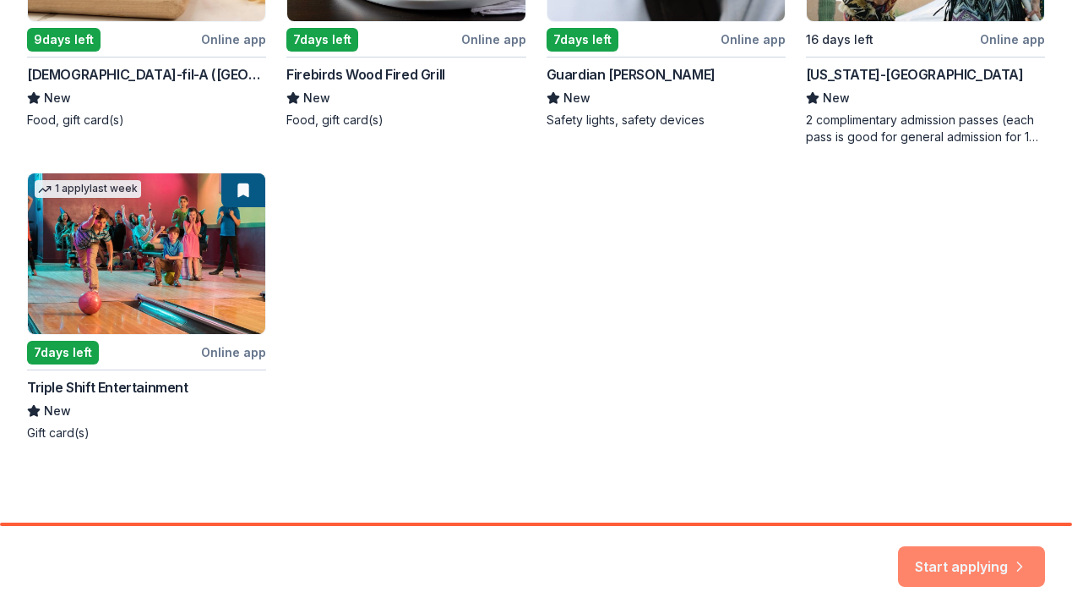
click at [989, 565] on button "Start applying" at bounding box center [971, 556] width 147 height 41
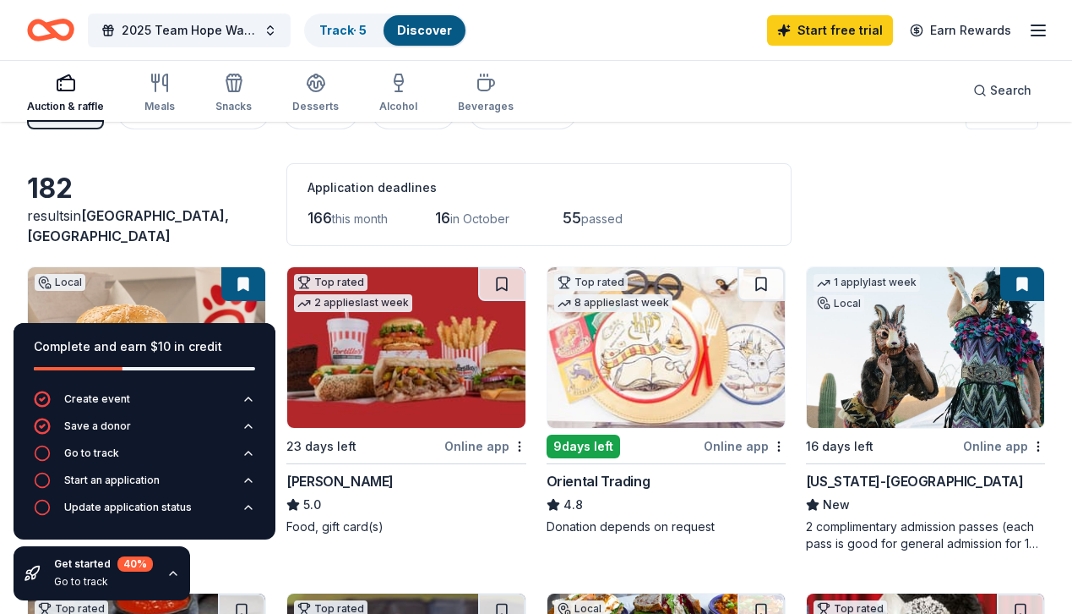
scroll to position [40, 0]
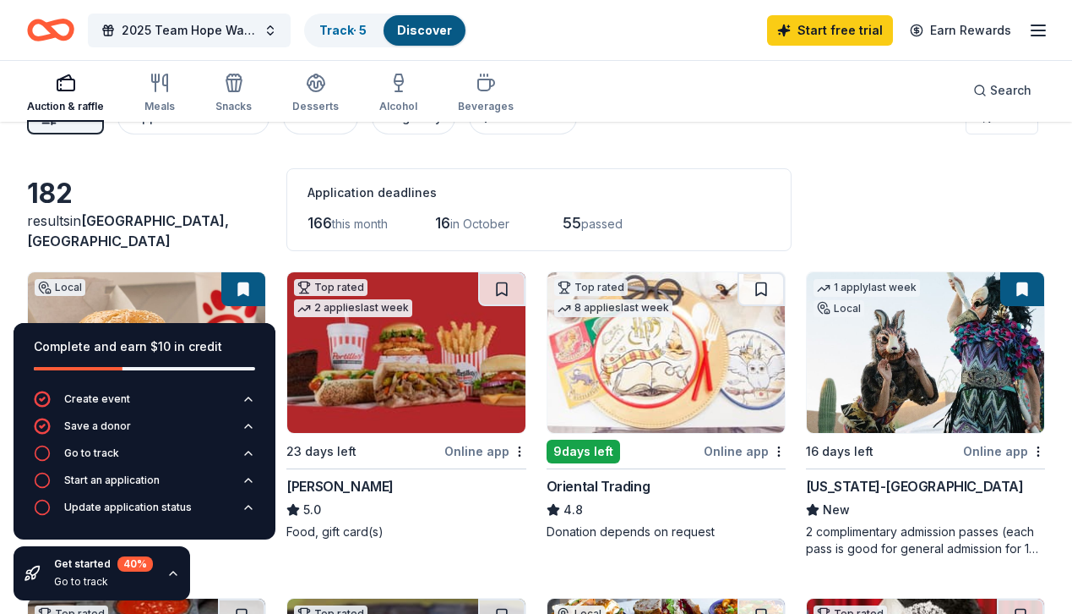
click at [1038, 38] on icon "button" at bounding box center [1038, 30] width 20 height 20
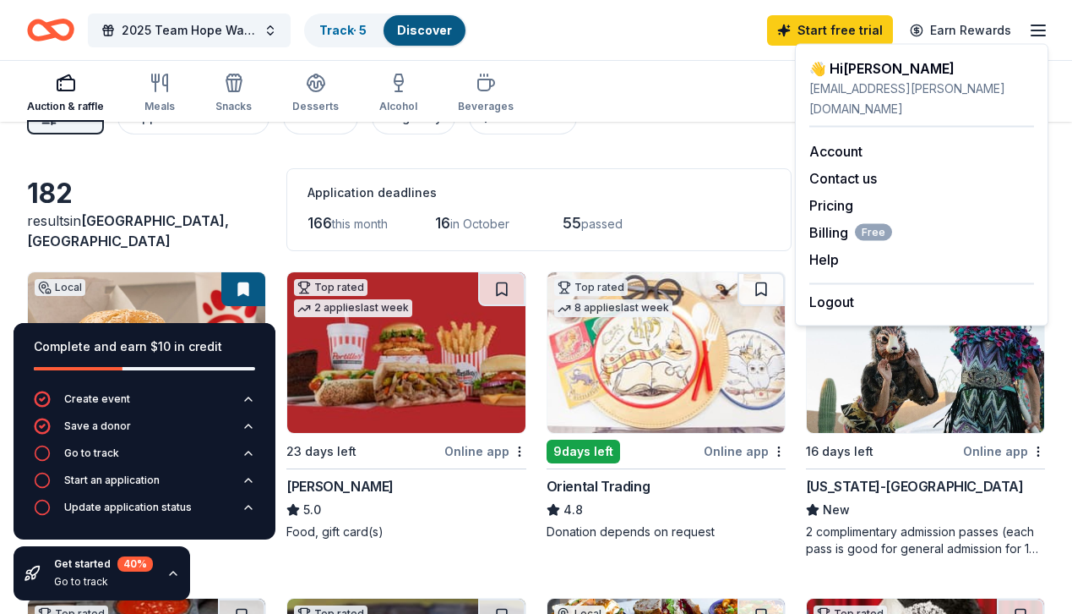
click at [706, 134] on div "Filter 2 Application methods Causes Eligibility Just added Sort" at bounding box center [536, 118] width 1072 height 68
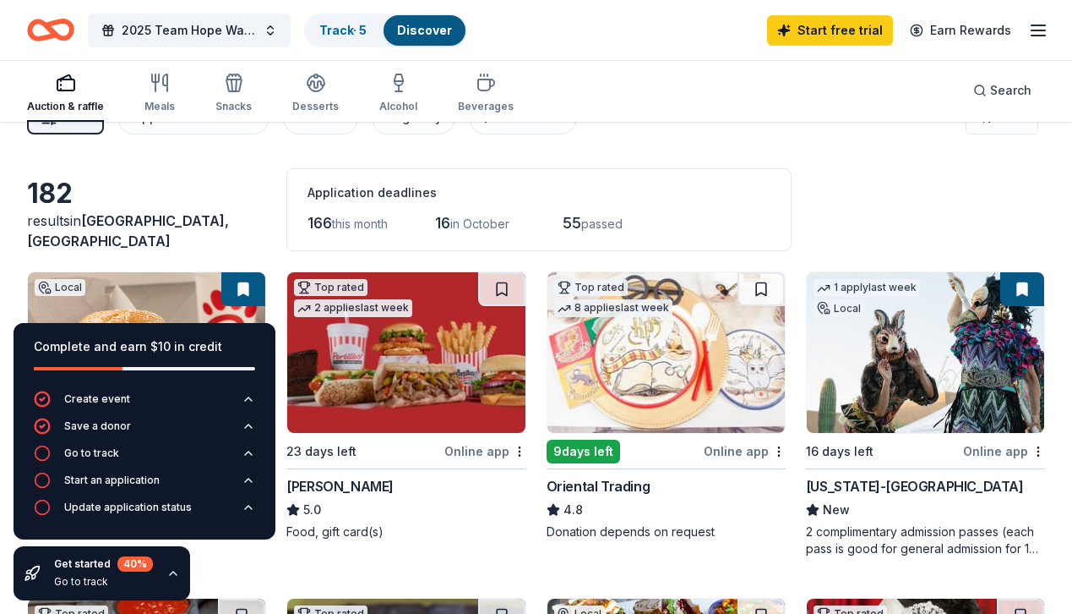
scroll to position [0, 0]
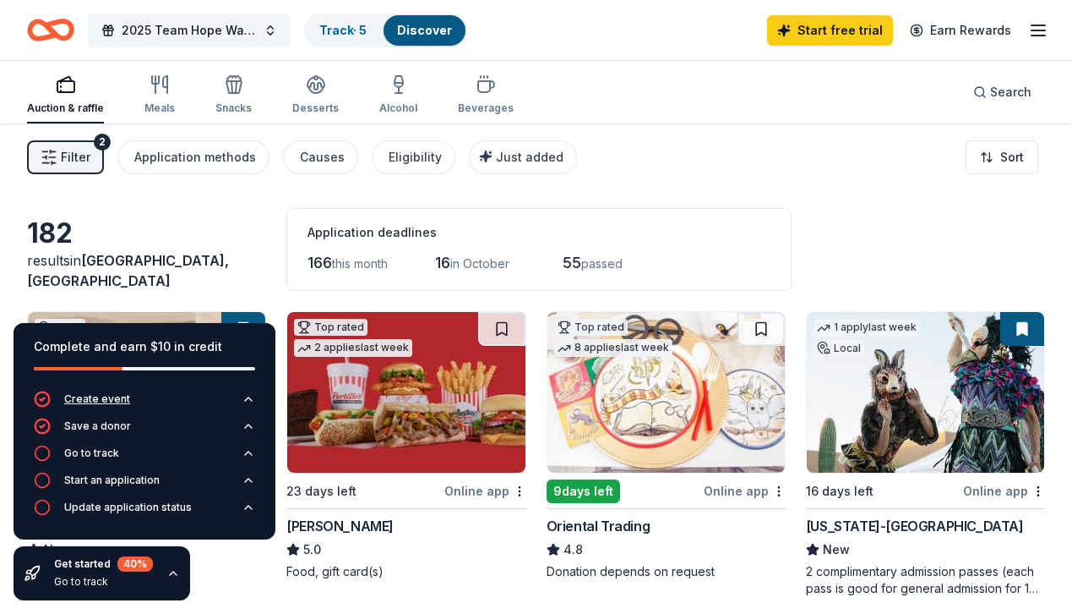
click at [117, 402] on div "Create event" at bounding box center [97, 399] width 66 height 14
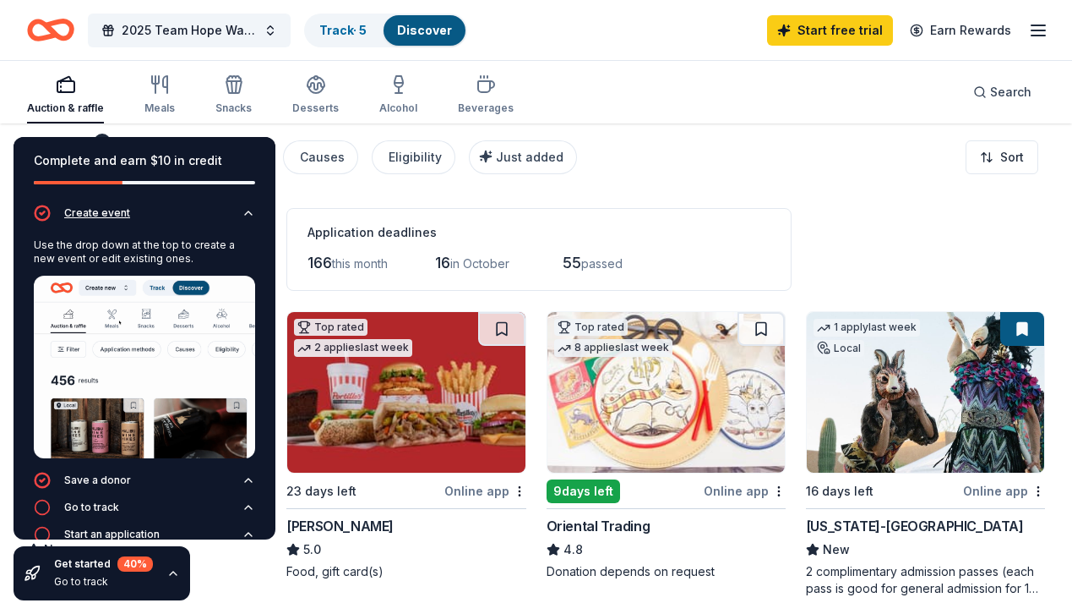
click at [90, 215] on div "Create event" at bounding box center [97, 213] width 66 height 14
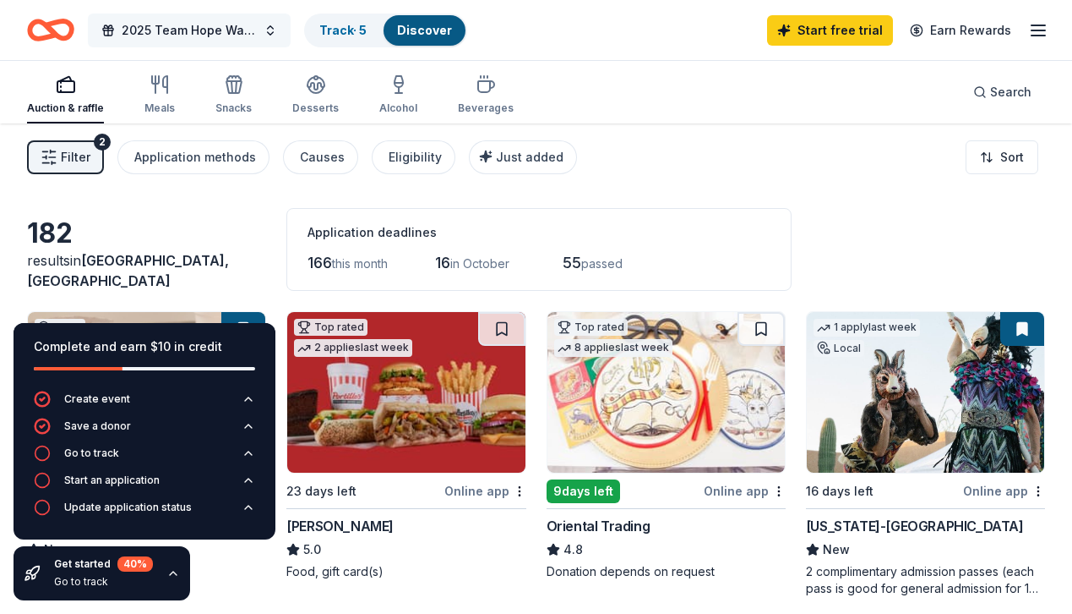
click at [223, 25] on span "2025 Team Hope Walk - [GEOGRAPHIC_DATA], [GEOGRAPHIC_DATA]" at bounding box center [189, 30] width 135 height 20
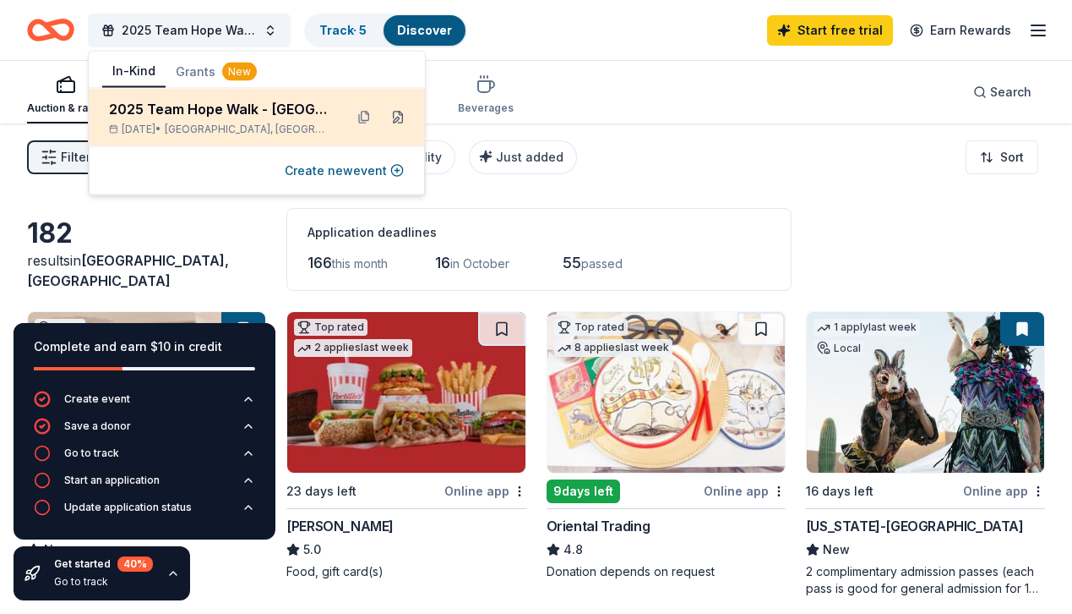
click at [396, 118] on button at bounding box center [398, 117] width 27 height 27
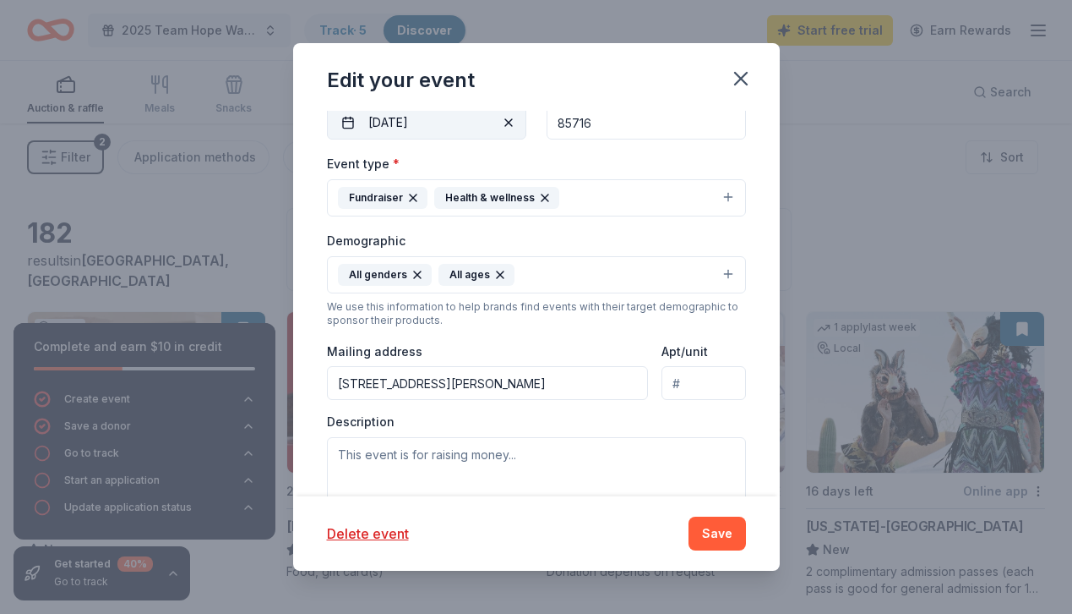
scroll to position [410, 0]
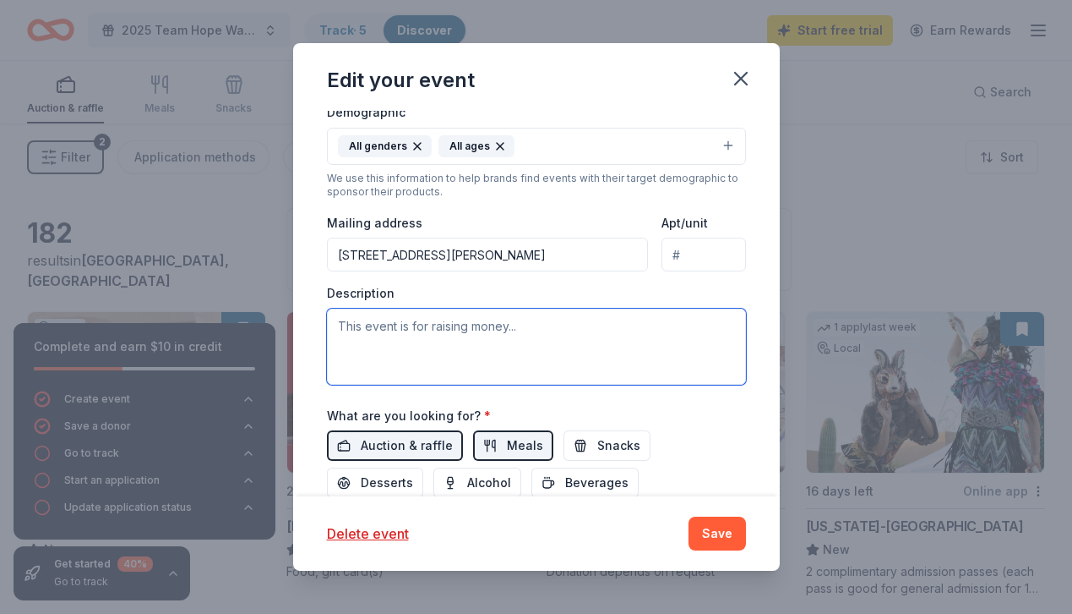
click at [434, 325] on textarea at bounding box center [536, 346] width 419 height 76
paste textarea "the 2025 Tucson Team Hope Walk, happening on Sunday, October 26. This annual wa…"
click at [341, 326] on textarea "the 2025 Tucson Team Hope Walk, happening on Sunday, October 26. This annual wa…" at bounding box center [536, 346] width 419 height 76
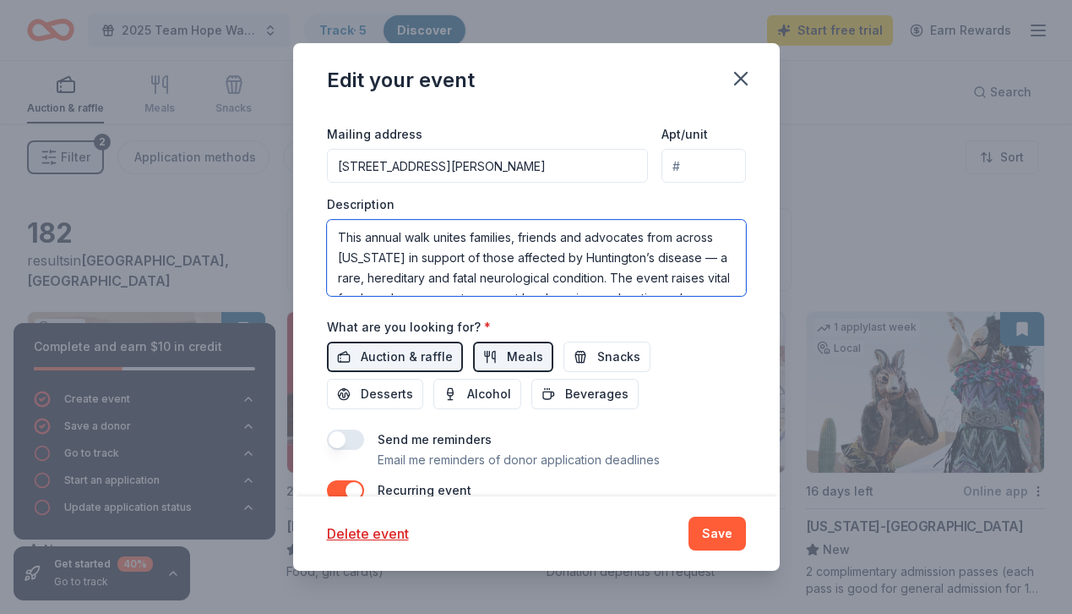
scroll to position [60, 0]
drag, startPoint x: 430, startPoint y: 239, endPoint x: 336, endPoint y: 236, distance: 93.9
click at [336, 236] on textarea "The 2025 Tucson Team Hope Walk, happening on Sunday, October 26. This annual wa…" at bounding box center [536, 258] width 419 height 76
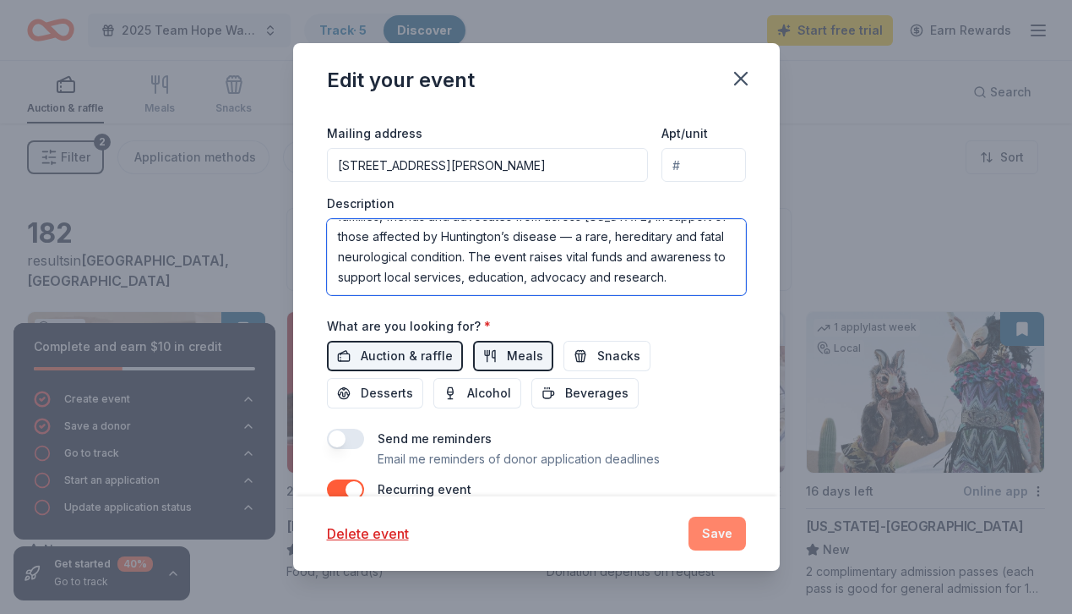
type textarea "The 2025 Tucson Team Hope Walk, happening [DATE][DATE], unites families, friend…"
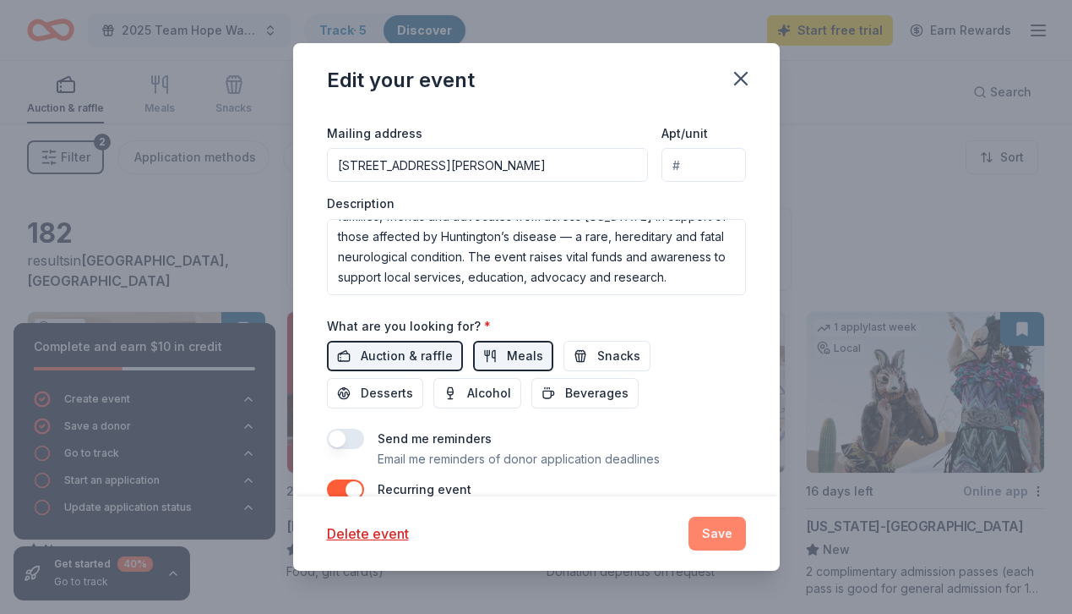
click at [715, 537] on button "Save" at bounding box center [717, 533] width 57 height 34
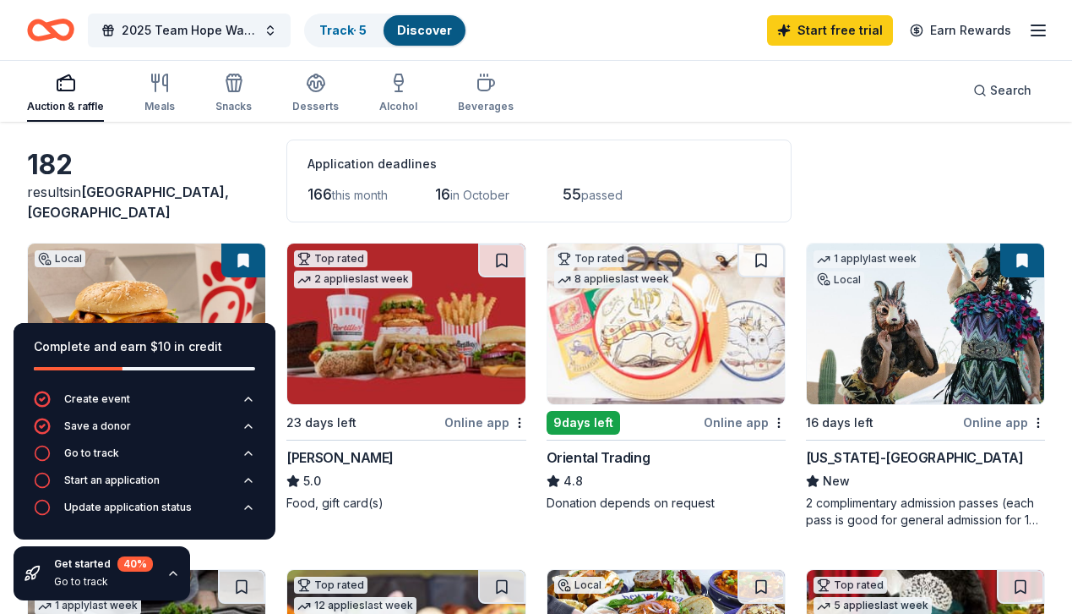
scroll to position [35, 0]
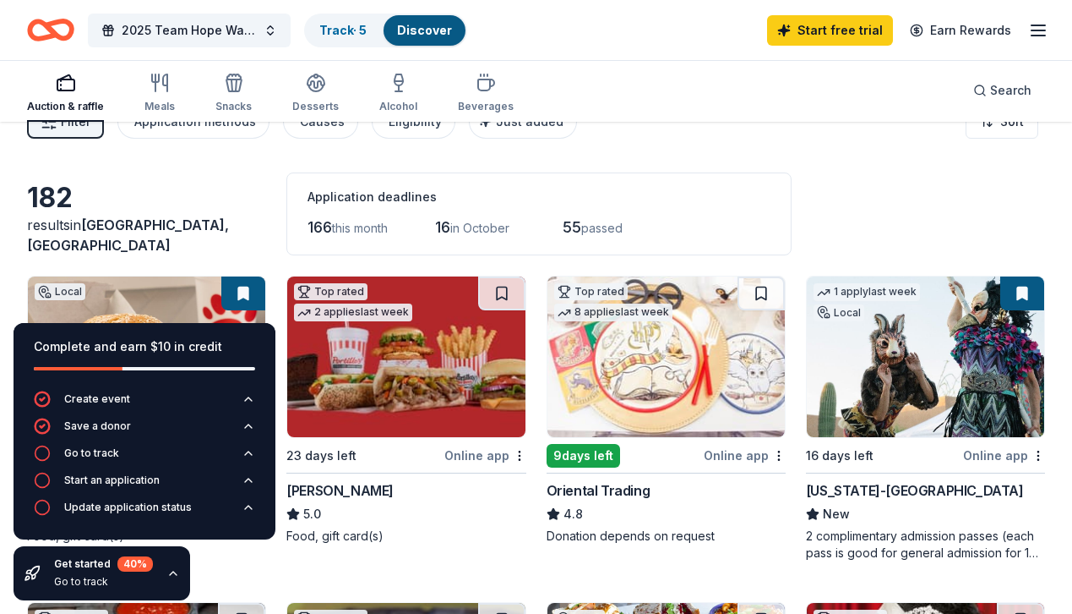
click at [848, 494] on div "Arizona-Sonora Desert Museum" at bounding box center [915, 490] width 218 height 20
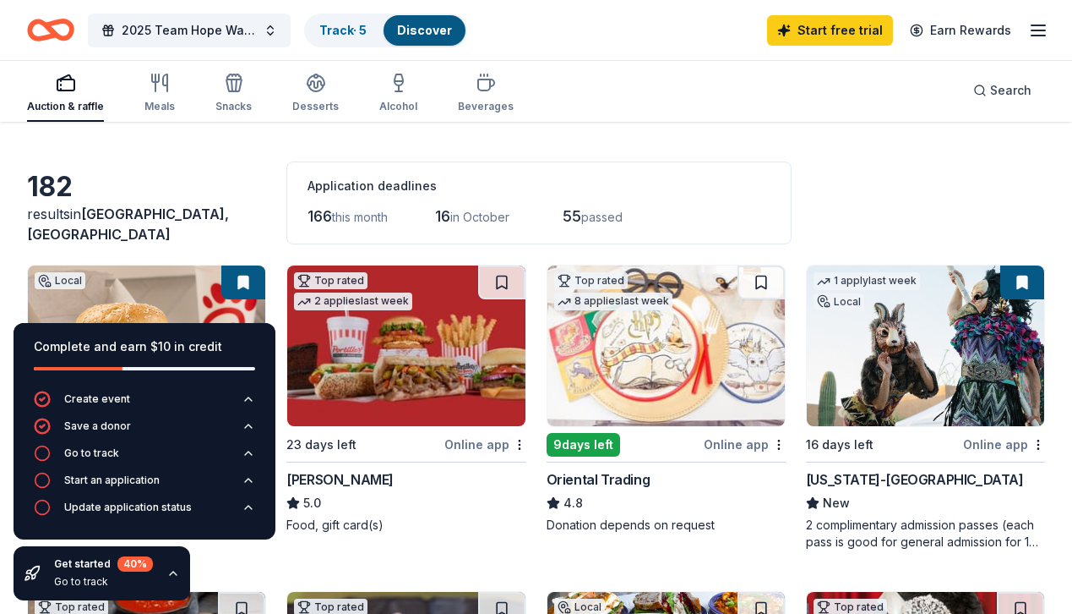
scroll to position [0, 0]
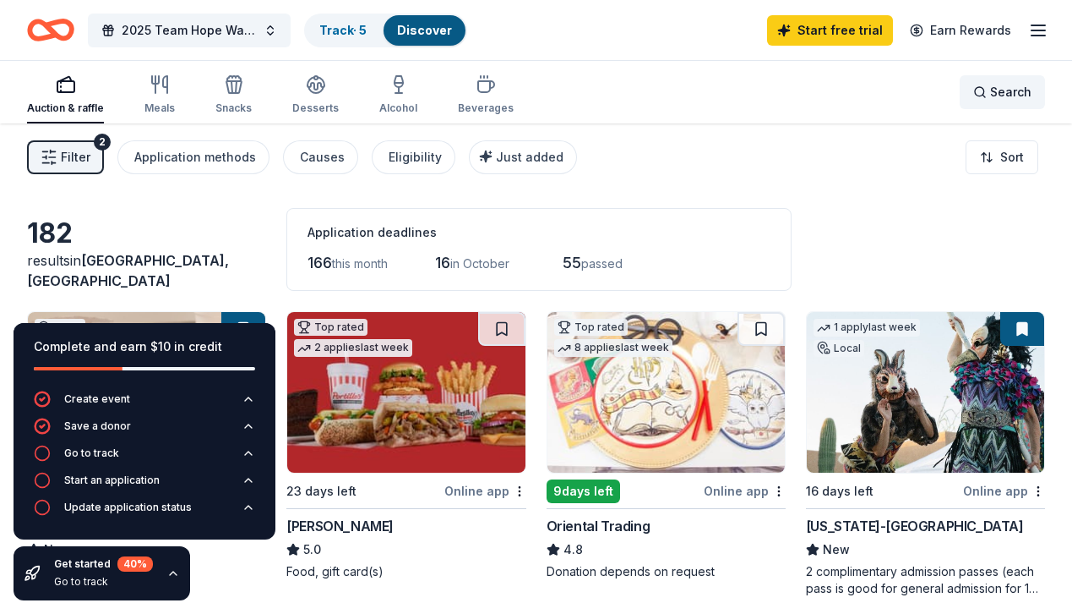
click at [1008, 97] on span "Search" at bounding box center [1010, 92] width 41 height 20
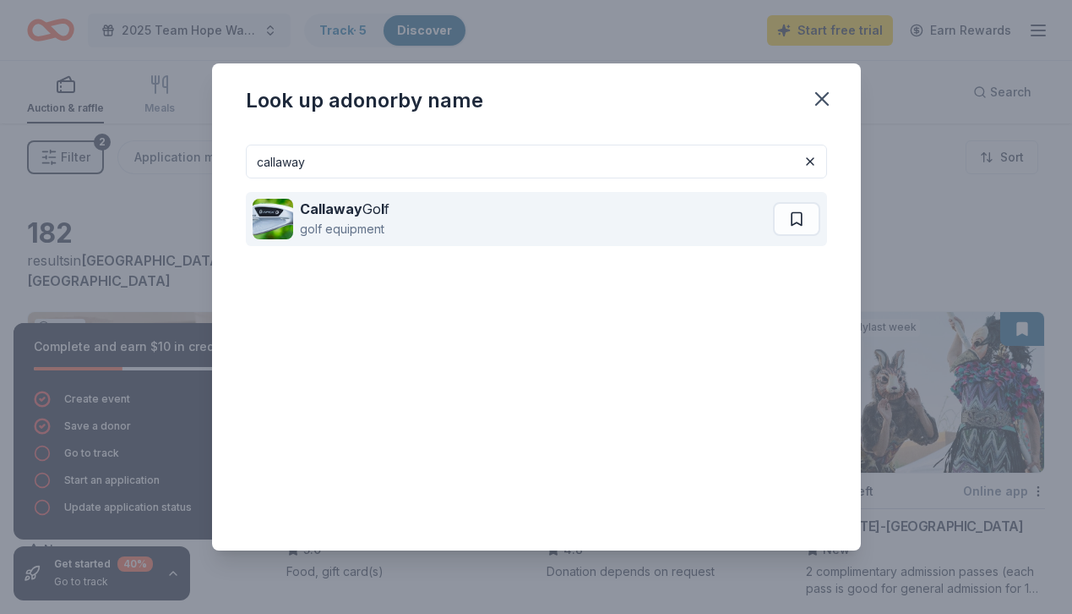
type input "callaway"
click at [374, 230] on div "golf equipment" at bounding box center [345, 229] width 90 height 20
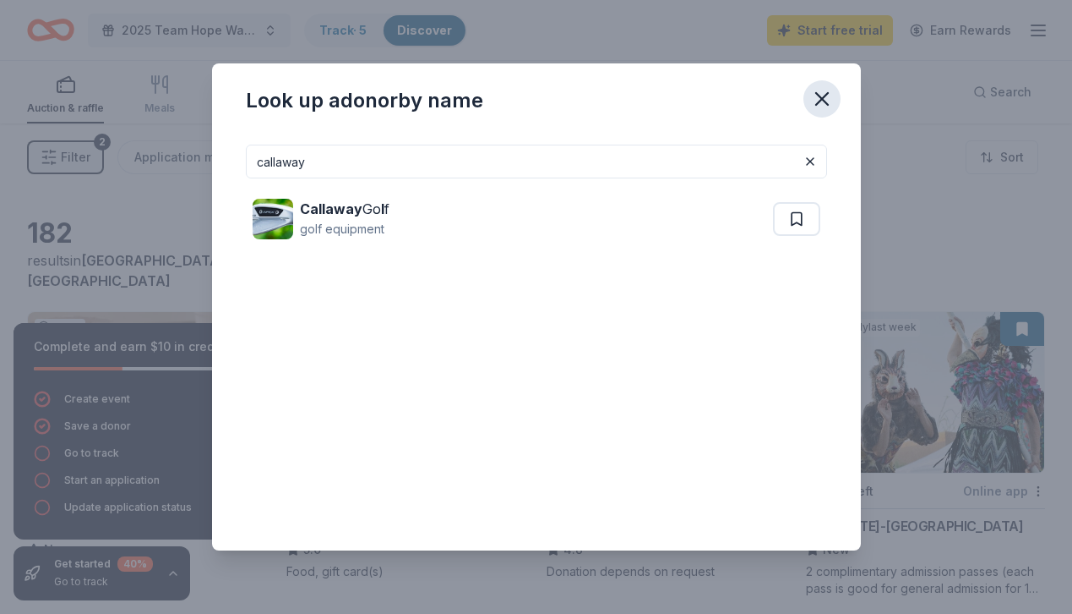
click at [828, 86] on button "button" at bounding box center [822, 98] width 37 height 37
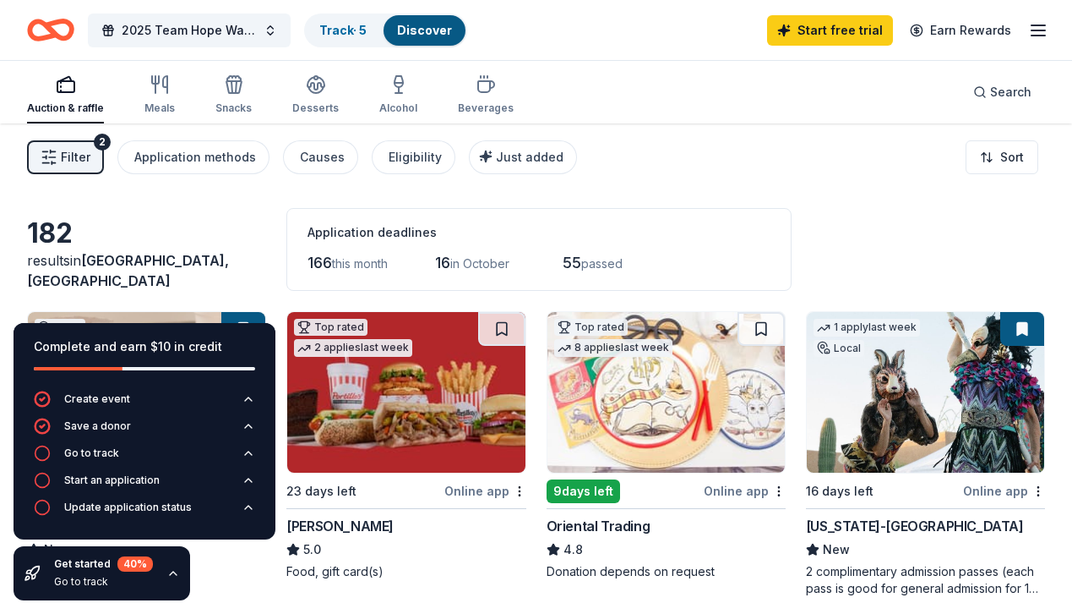
scroll to position [10, 0]
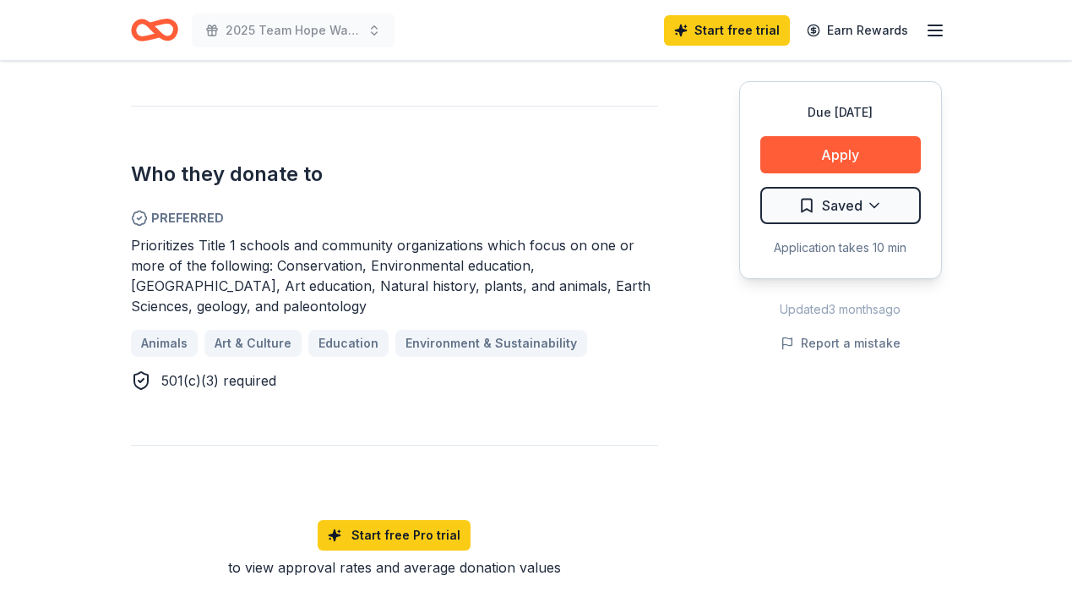
scroll to position [959, 0]
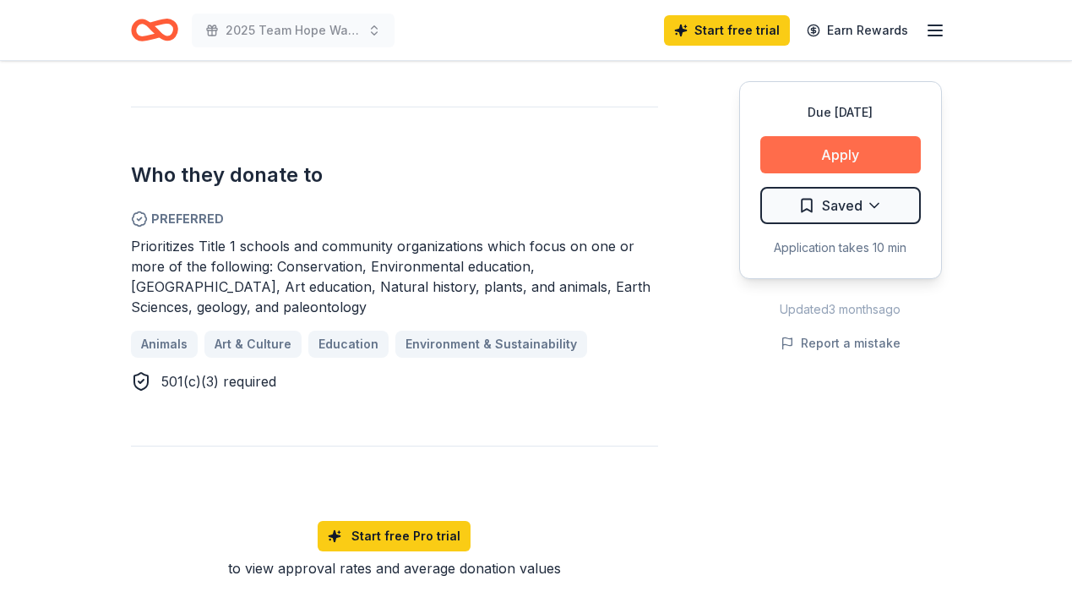
click at [791, 160] on button "Apply" at bounding box center [841, 154] width 161 height 37
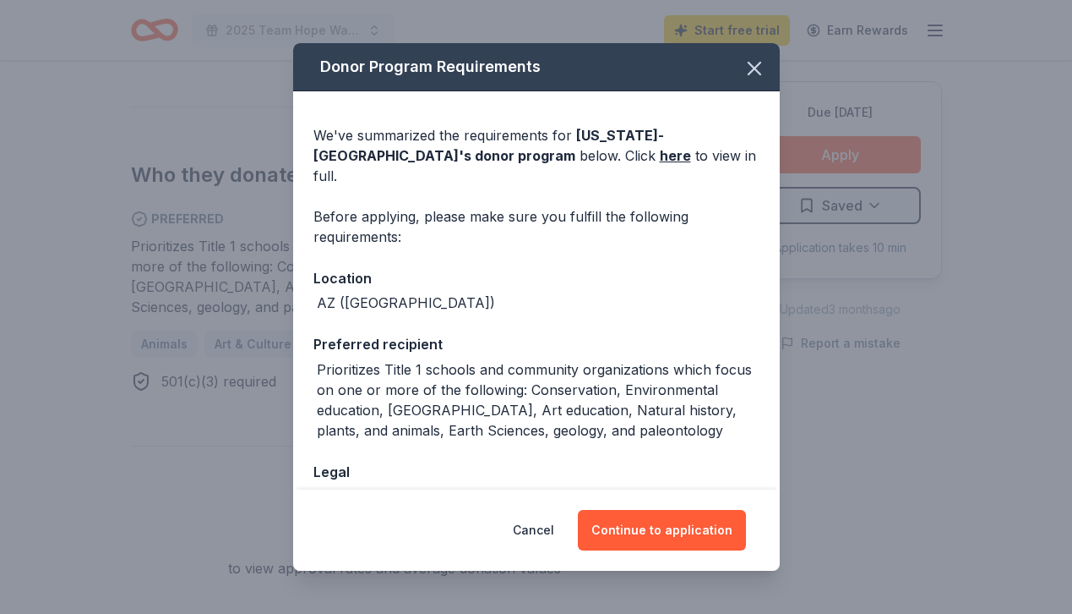
scroll to position [8, 0]
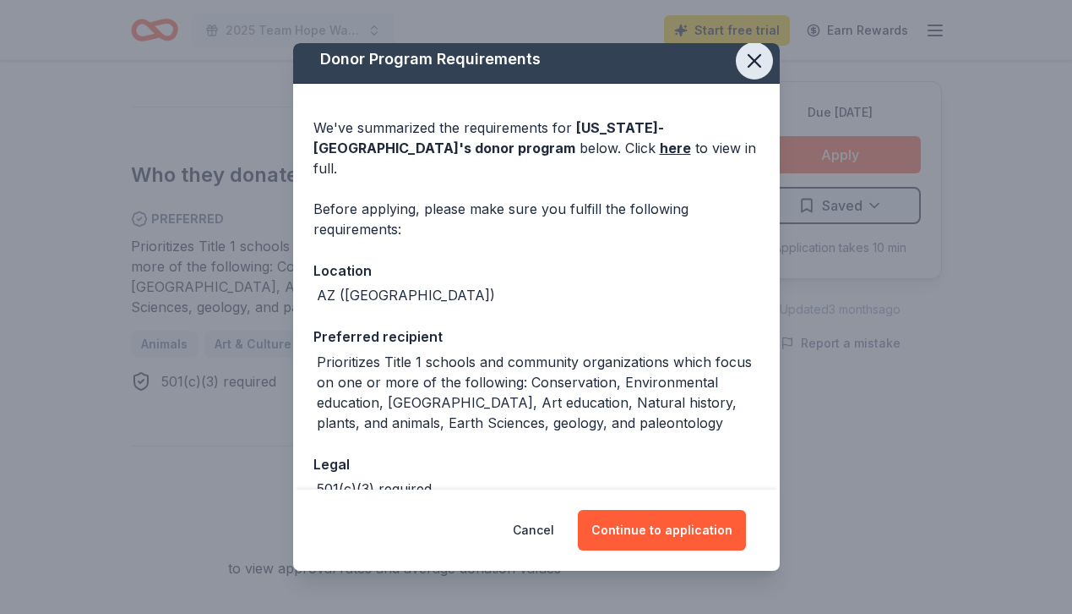
click at [753, 67] on icon "button" at bounding box center [755, 61] width 24 height 24
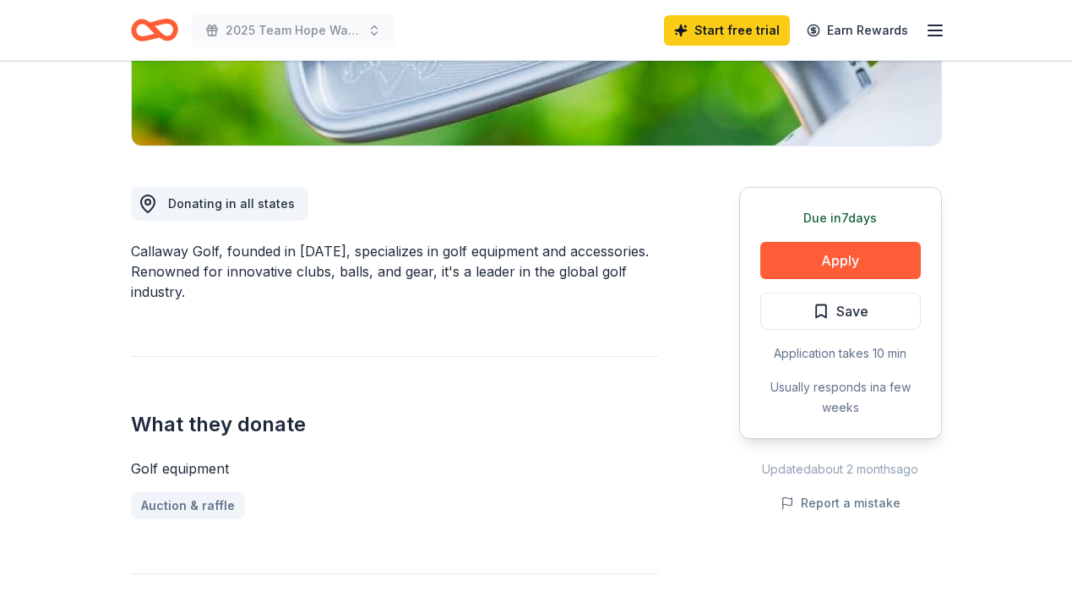
scroll to position [351, 0]
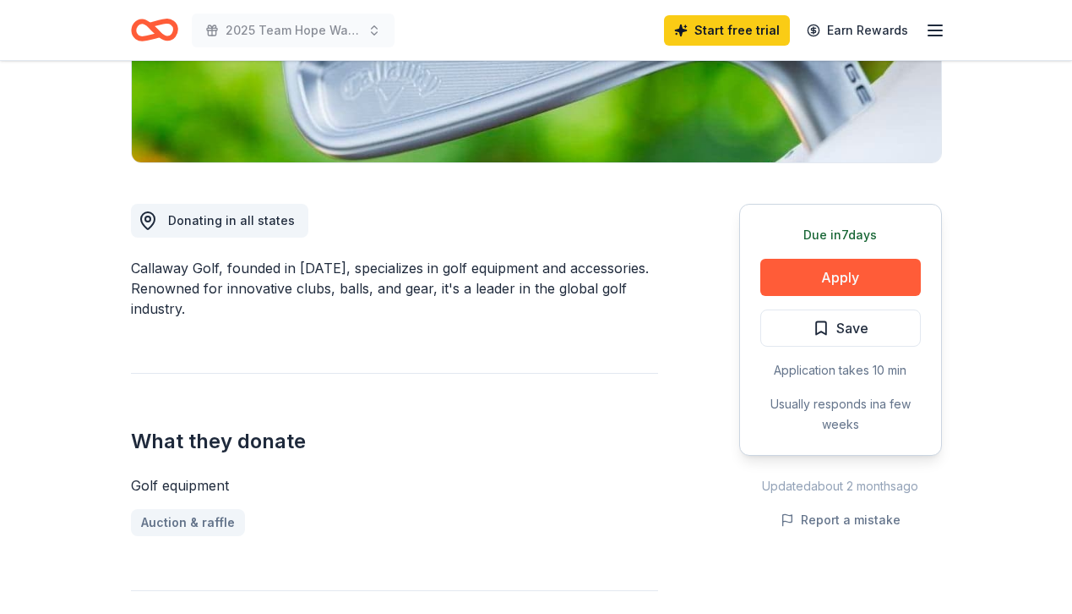
click at [830, 256] on div "Due [DATE] Apply Save Application takes 10 min Usually responds in a few weeks" at bounding box center [840, 330] width 203 height 252
click at [830, 271] on button "Apply" at bounding box center [841, 277] width 161 height 37
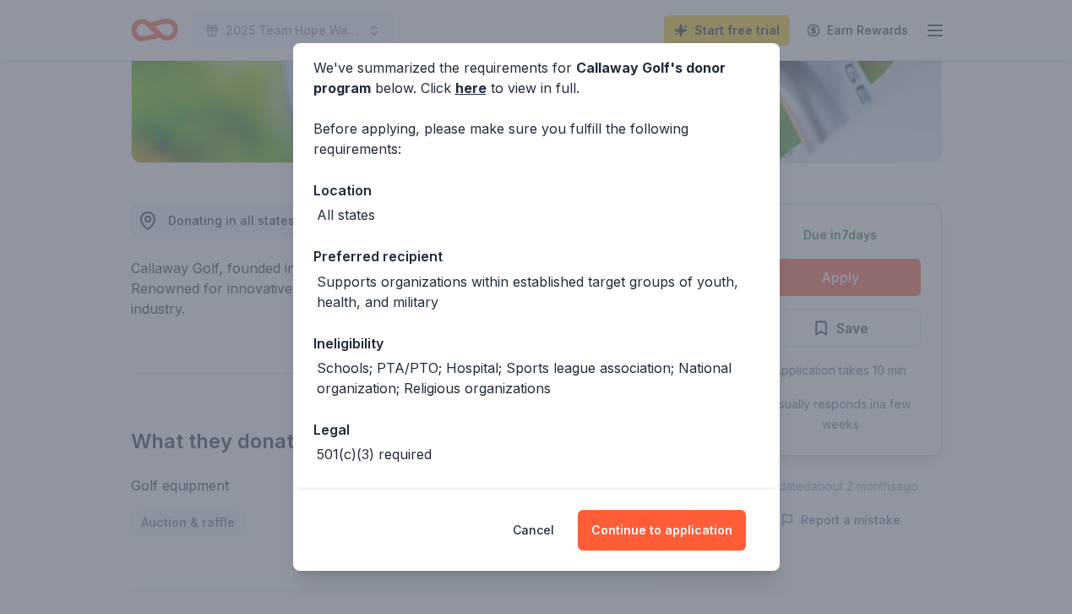
scroll to position [68, 0]
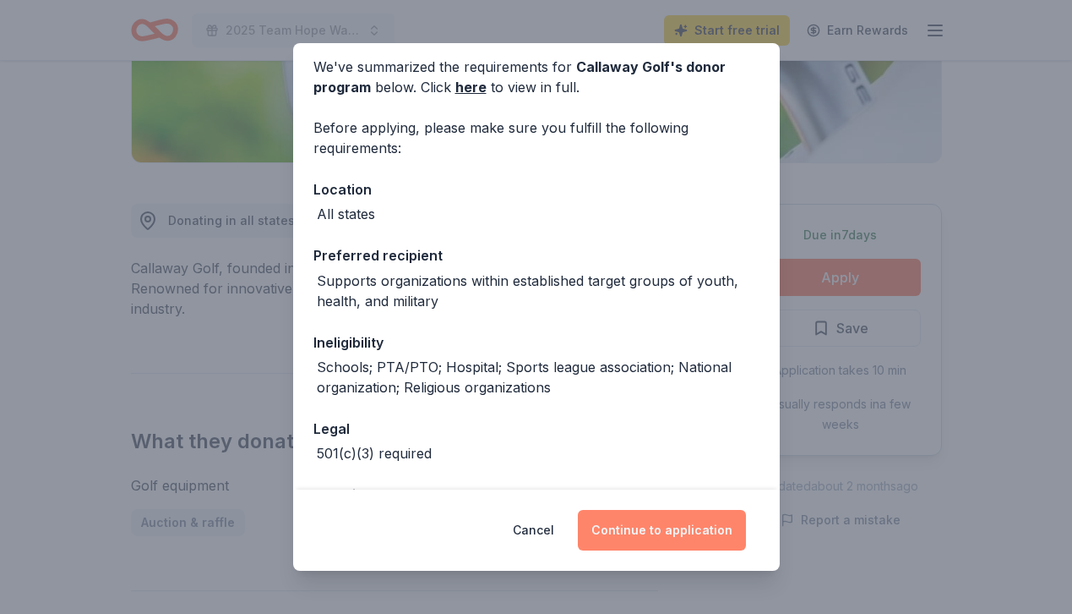
click at [642, 538] on button "Continue to application" at bounding box center [662, 530] width 168 height 41
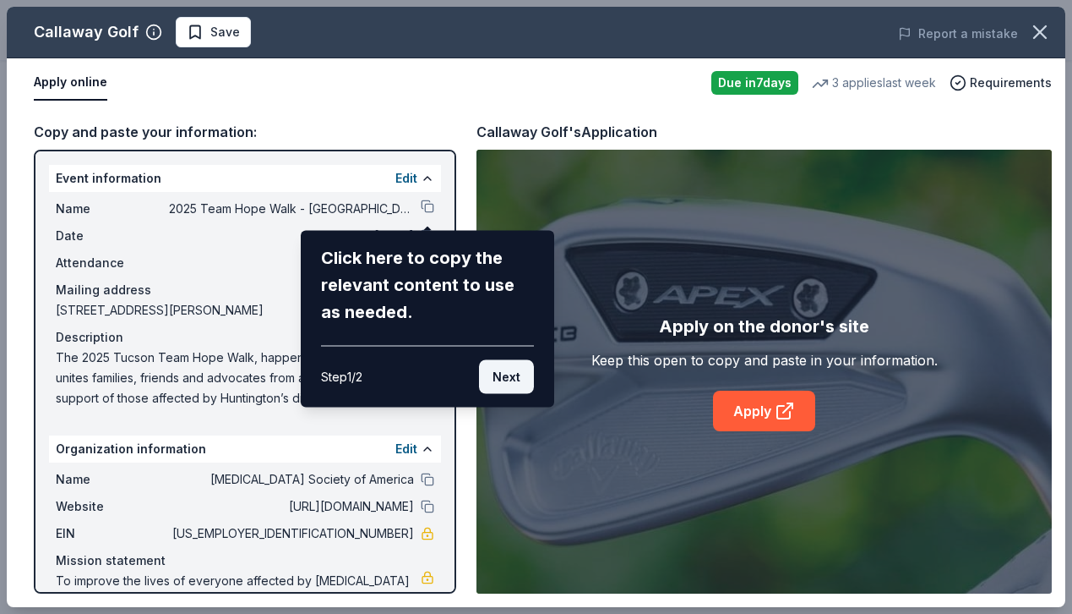
click at [517, 388] on button "Next" at bounding box center [506, 377] width 55 height 34
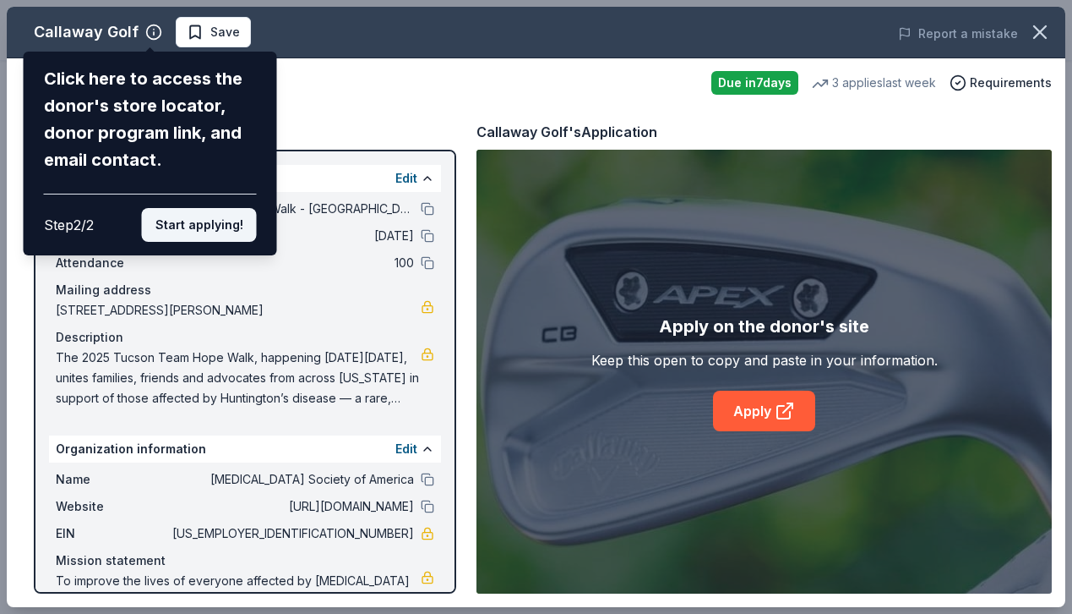
click at [205, 234] on button "Start applying!" at bounding box center [199, 225] width 115 height 34
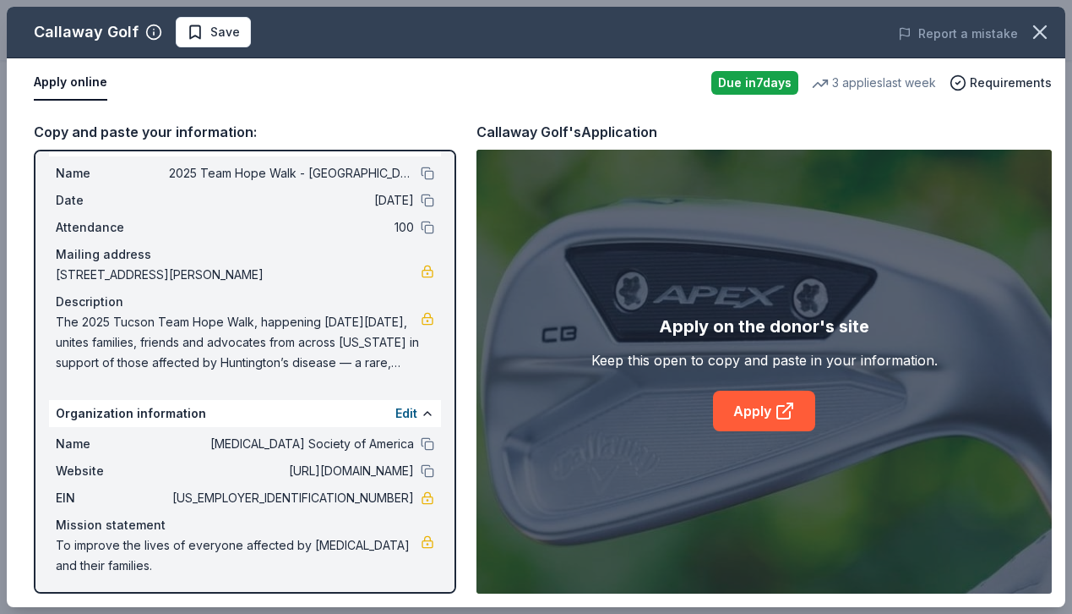
scroll to position [40, 0]
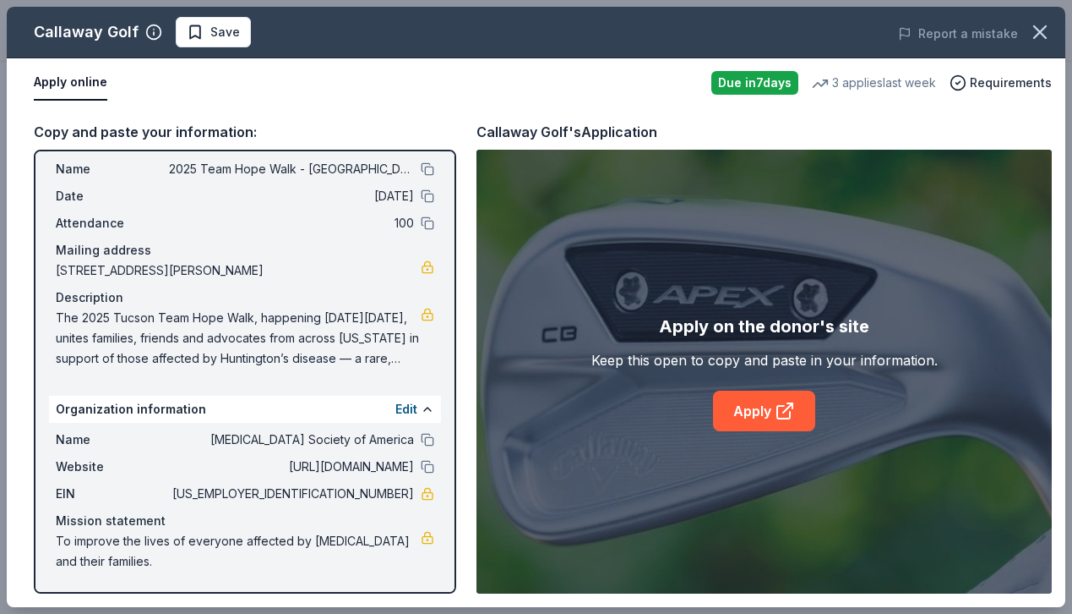
click at [353, 352] on span "The 2025 Tucson Team Hope Walk, happening [DATE][DATE], unites families, friend…" at bounding box center [238, 338] width 365 height 61
click at [755, 413] on link "Apply" at bounding box center [764, 410] width 102 height 41
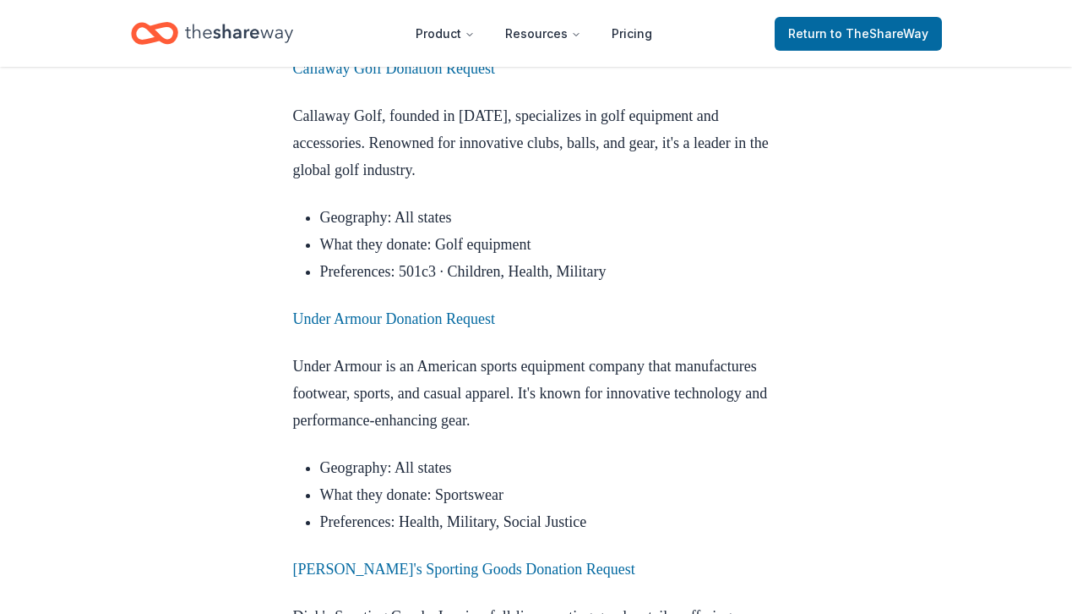
scroll to position [6520, 0]
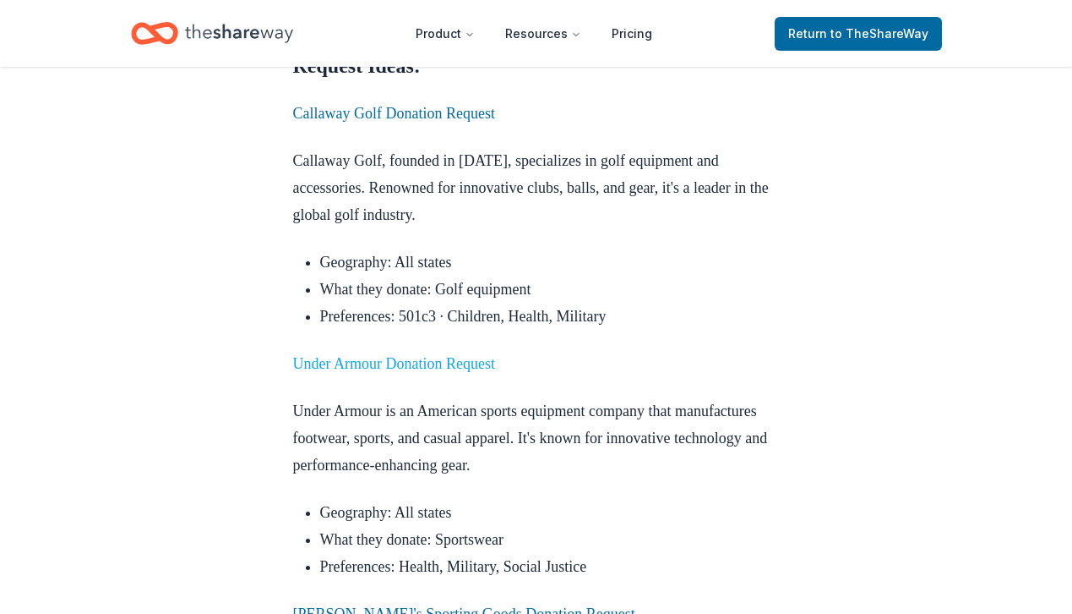
click at [407, 355] on link "Under Armour Donation Request" at bounding box center [394, 363] width 202 height 17
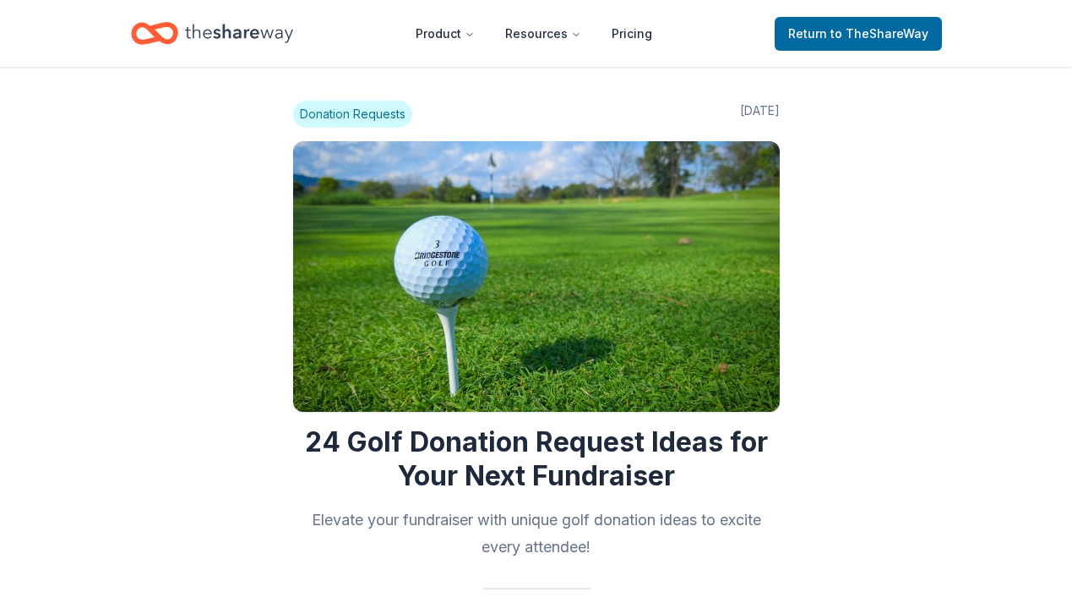
scroll to position [6516, 0]
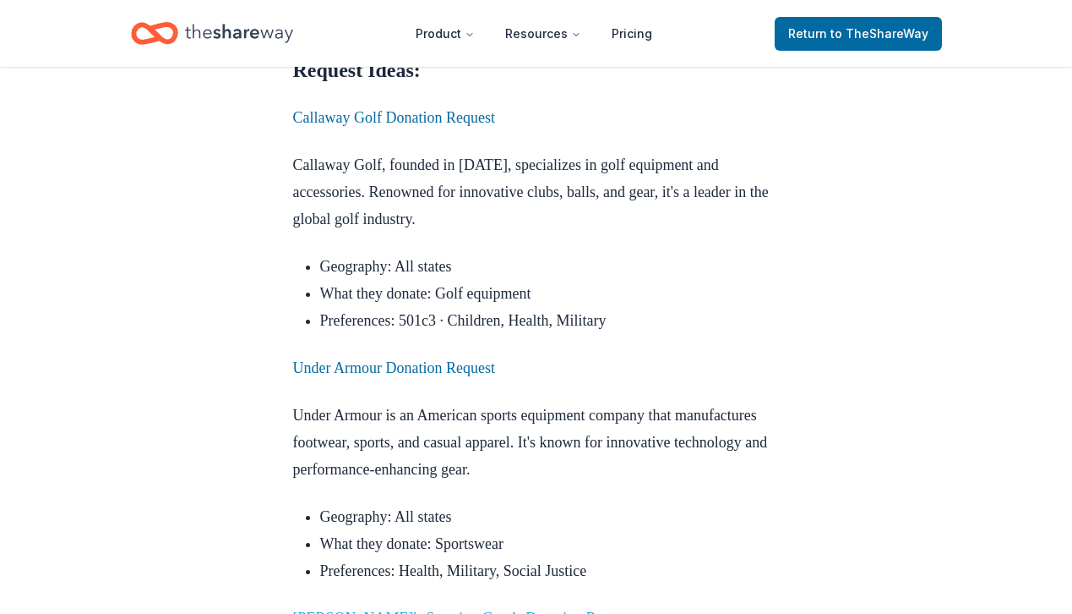
click at [427, 609] on link "Dick's Sporting Goods Donation Request" at bounding box center [464, 617] width 342 height 17
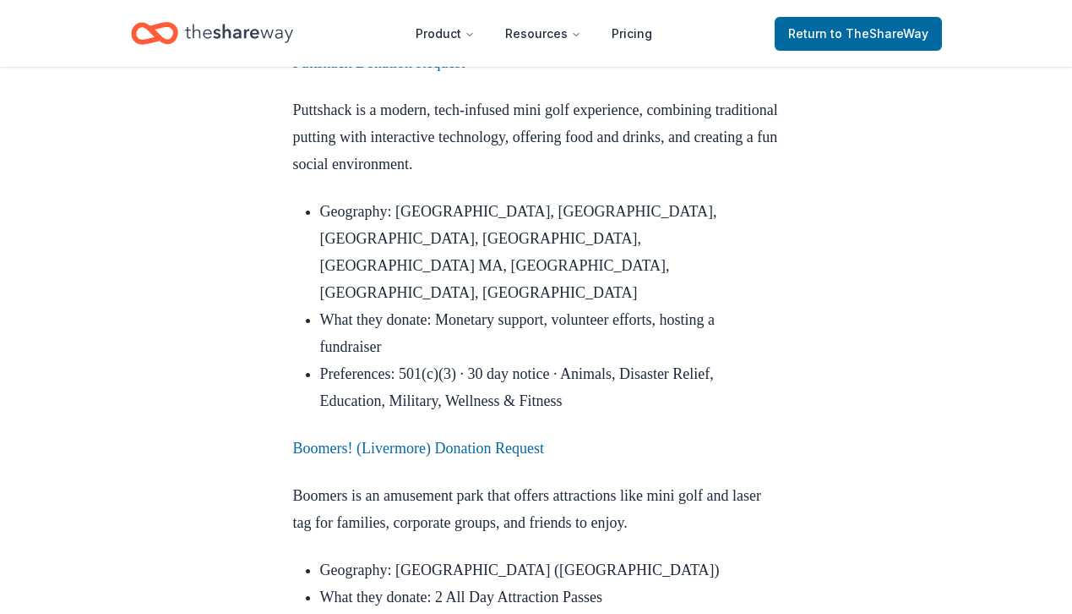
scroll to position [1405, 0]
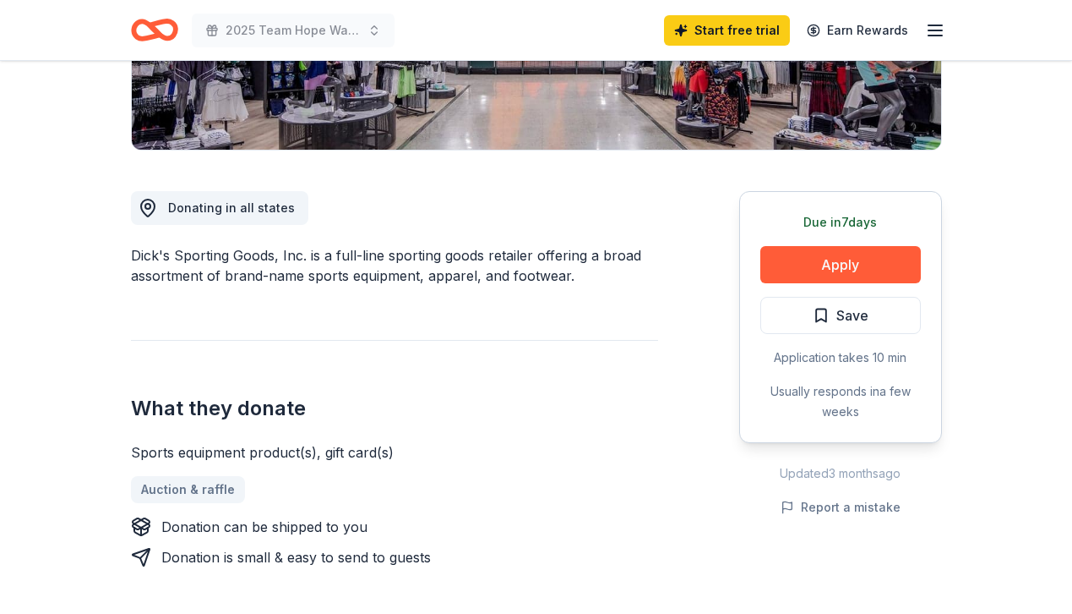
scroll to position [418, 0]
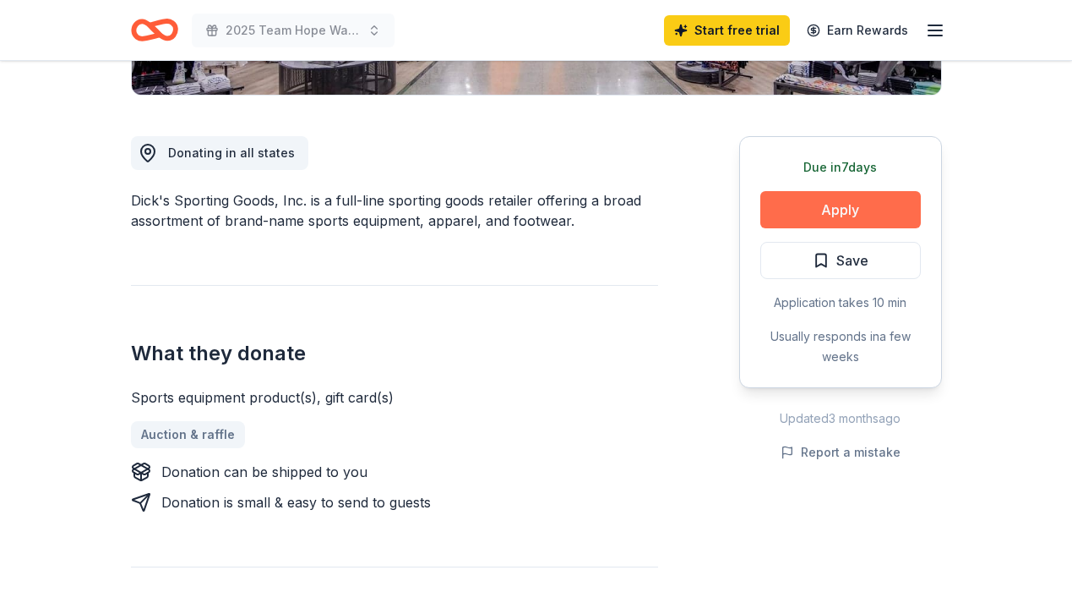
click at [837, 210] on button "Apply" at bounding box center [841, 209] width 161 height 37
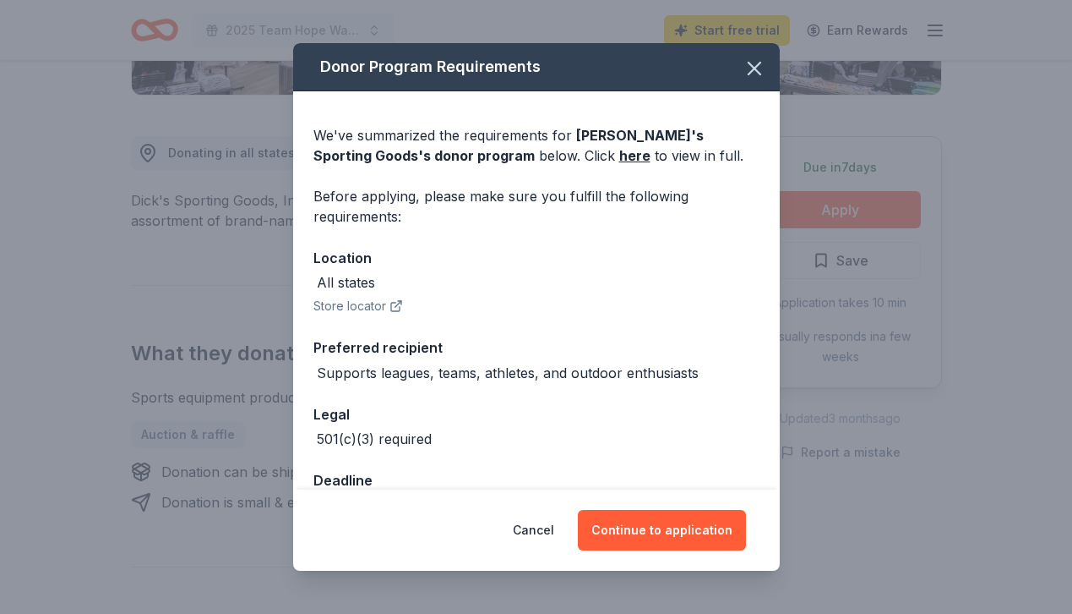
scroll to position [49, 0]
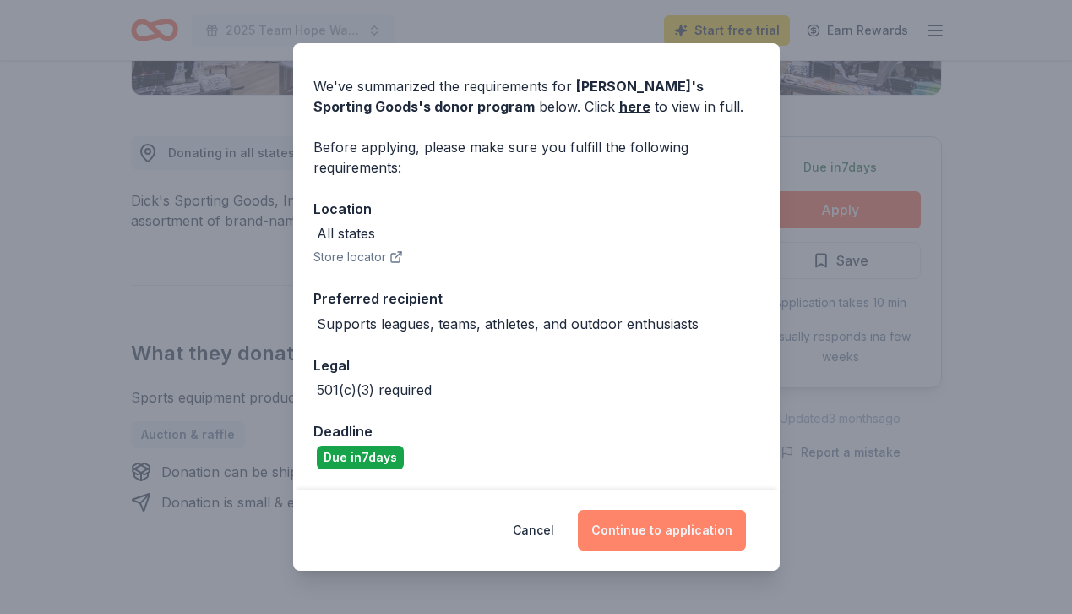
click at [637, 540] on button "Continue to application" at bounding box center [662, 530] width 168 height 41
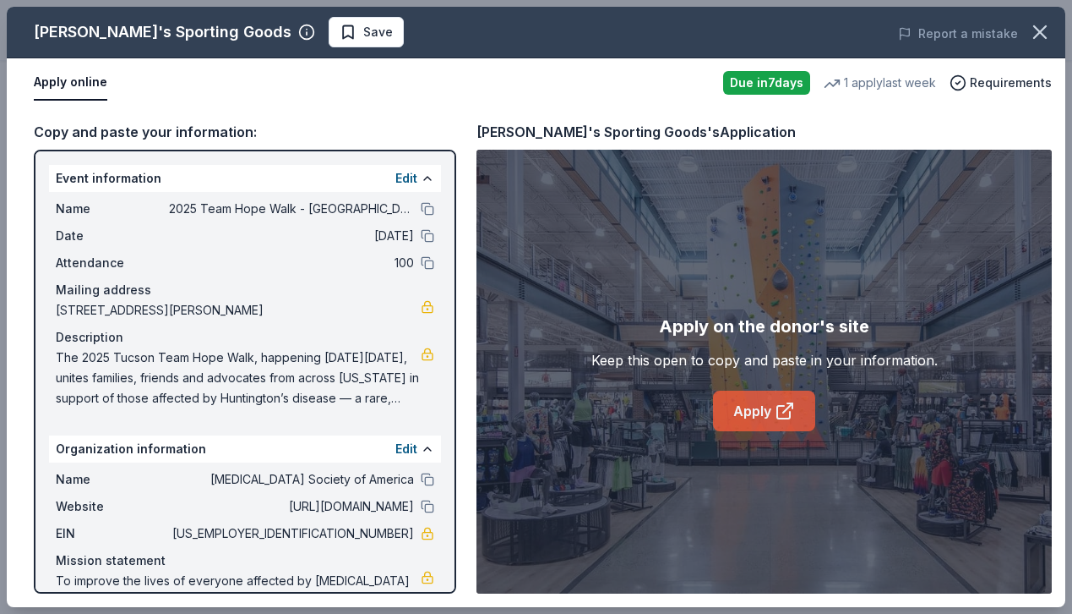
click at [756, 422] on link "Apply" at bounding box center [764, 410] width 102 height 41
